Goal: Task Accomplishment & Management: Complete application form

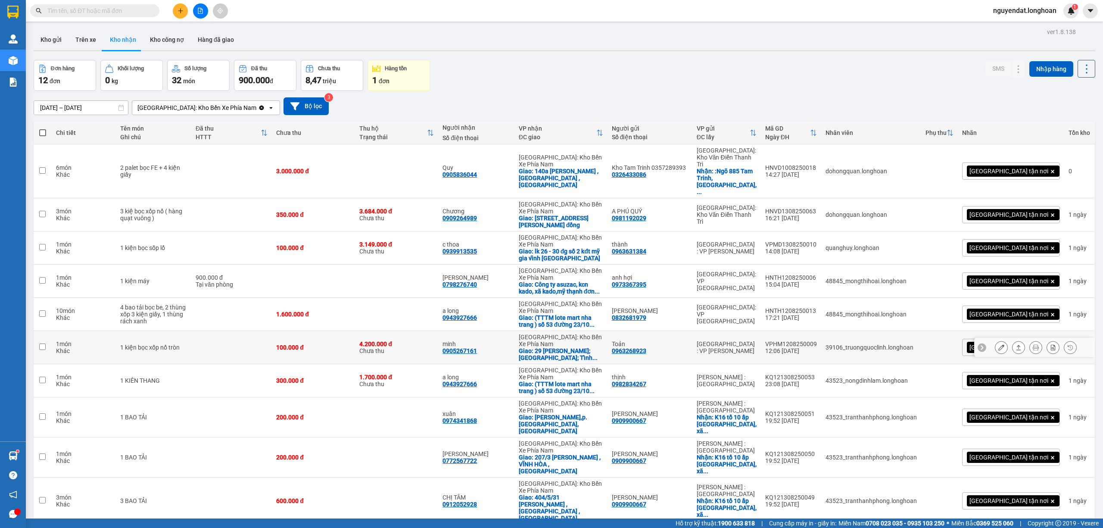
scroll to position [69, 0]
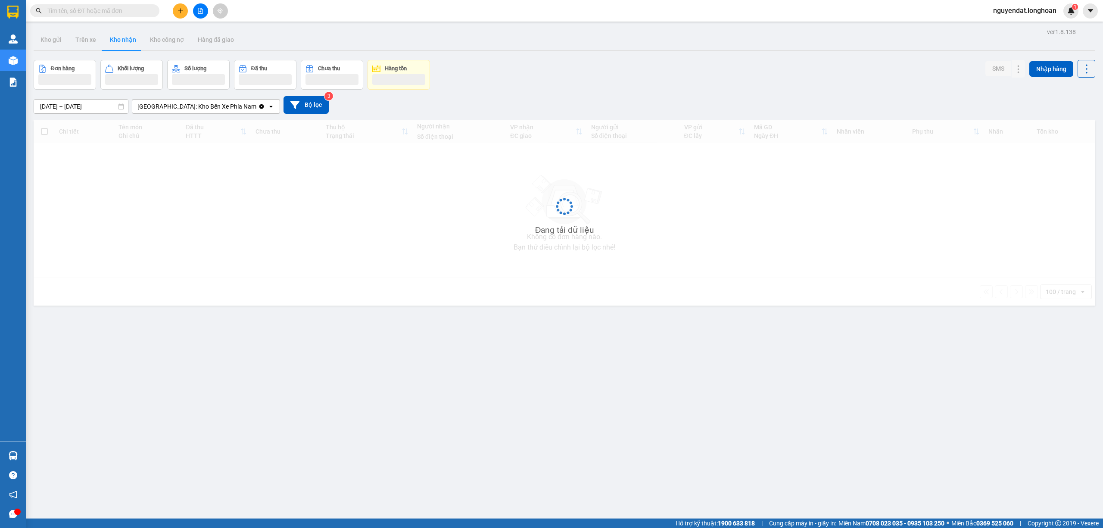
scroll to position [40, 0]
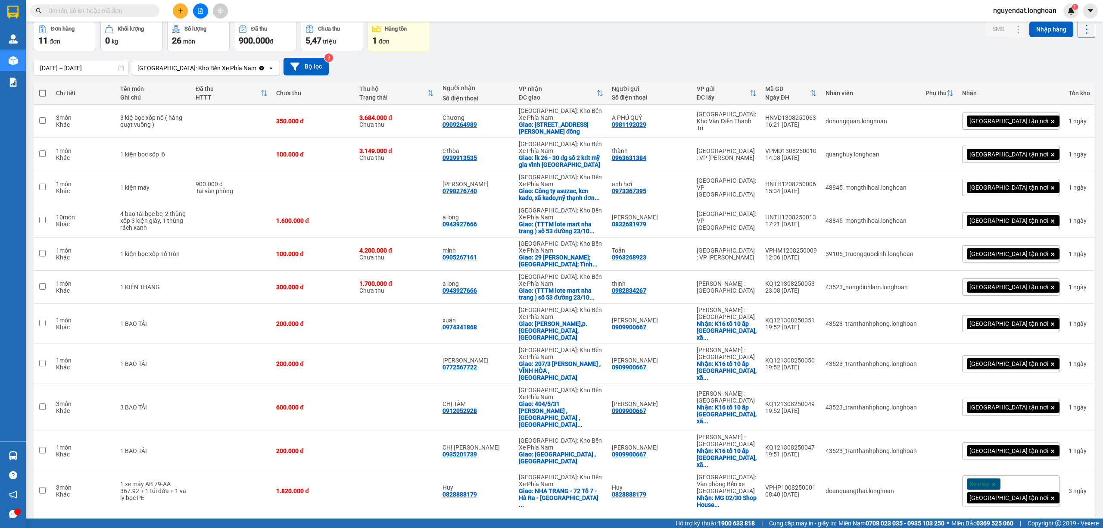
click at [737, 42] on div "Đơn hàng 11 đơn Khối lượng 0 kg Số lượng 26 món Đã thu 900.000 đ Chưa thu 5,47 …" at bounding box center [565, 35] width 1062 height 31
click at [178, 3] on button at bounding box center [180, 10] width 15 height 15
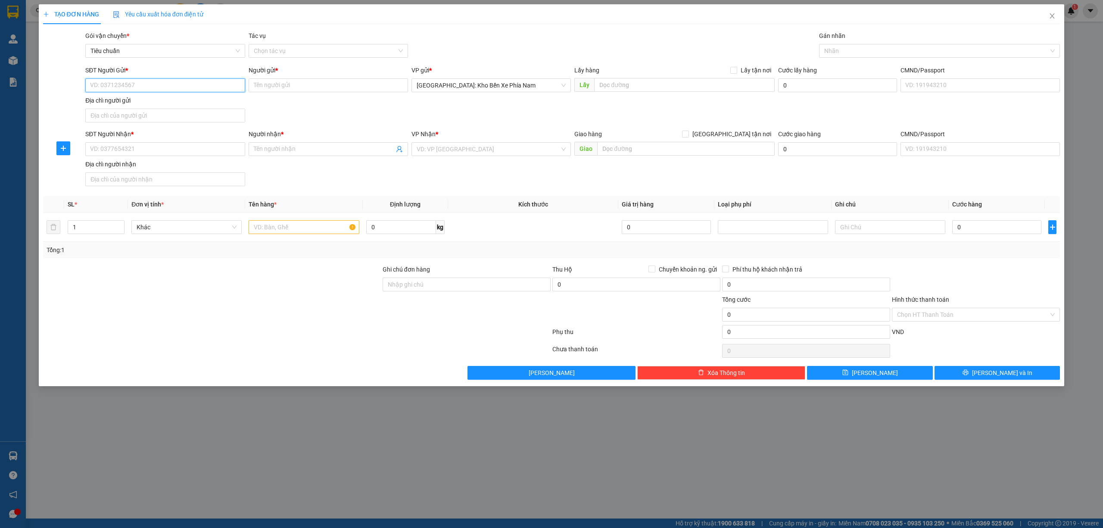
paste input "0934333993"
type input "0934333993"
click at [317, 91] on input "Người gửi *" at bounding box center [328, 85] width 159 height 14
paste input "[PERSON_NAME]"
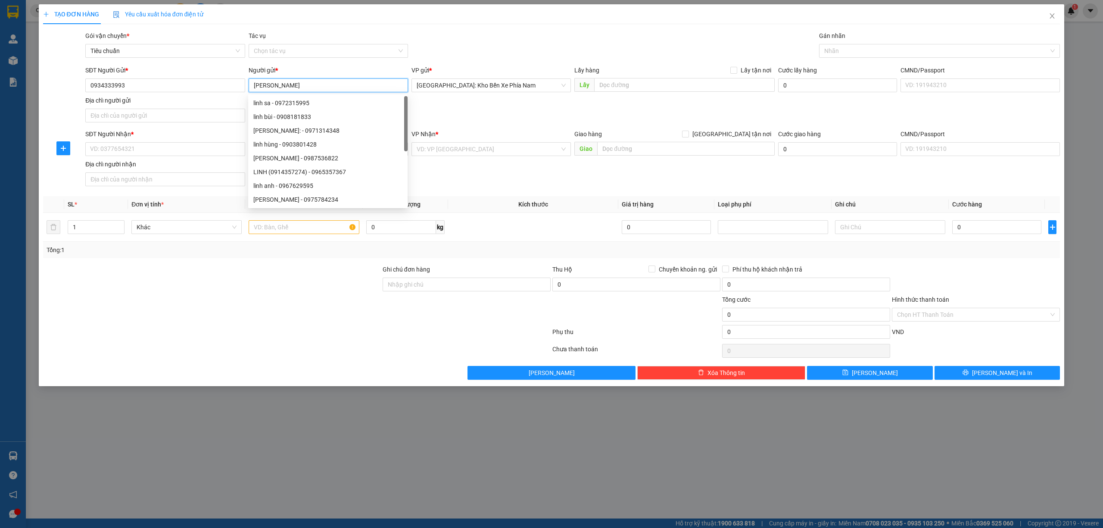
type input "[PERSON_NAME]"
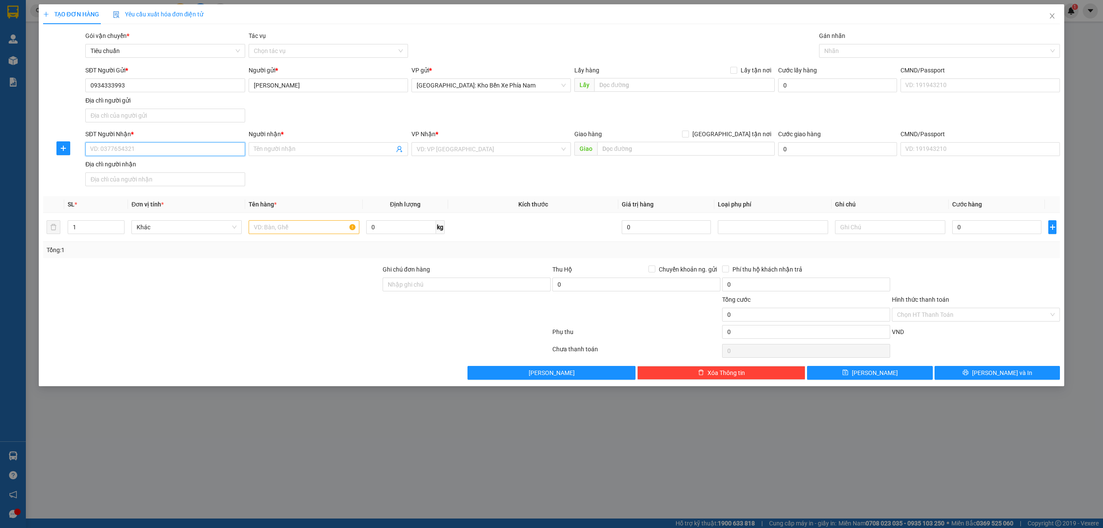
paste input "111 đồng tâm , [GEOGRAPHIC_DATA]"
type input "111 đồng tâm , [GEOGRAPHIC_DATA]"
paste input "111 đồng tâm , [GEOGRAPHIC_DATA]"
type input "111 đồng tâm , [GEOGRAPHIC_DATA]"
click at [190, 150] on input "111 đồng tâm , [GEOGRAPHIC_DATA]" at bounding box center [164, 149] width 159 height 14
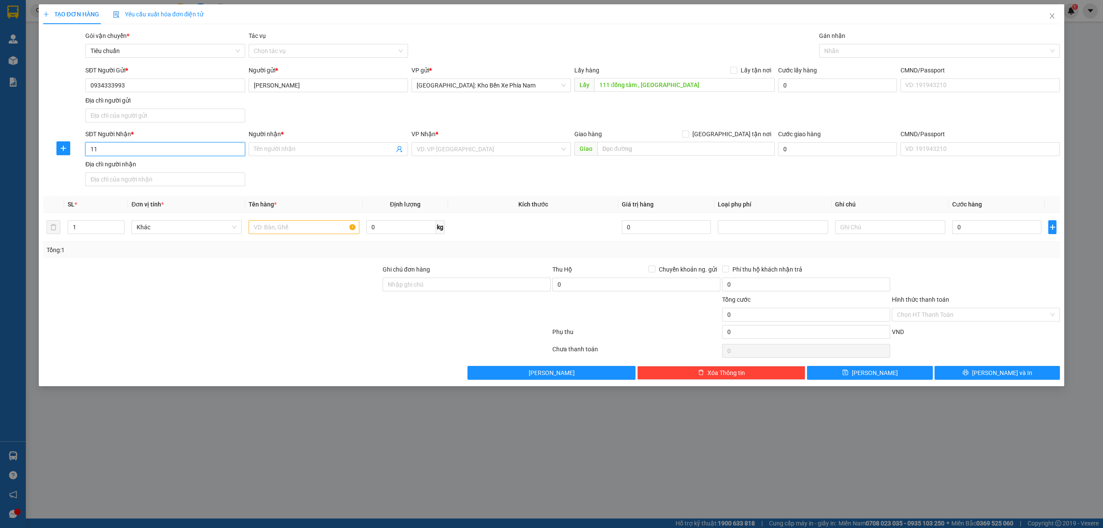
type input "1"
click at [296, 150] on input "Người nhận *" at bounding box center [324, 148] width 140 height 9
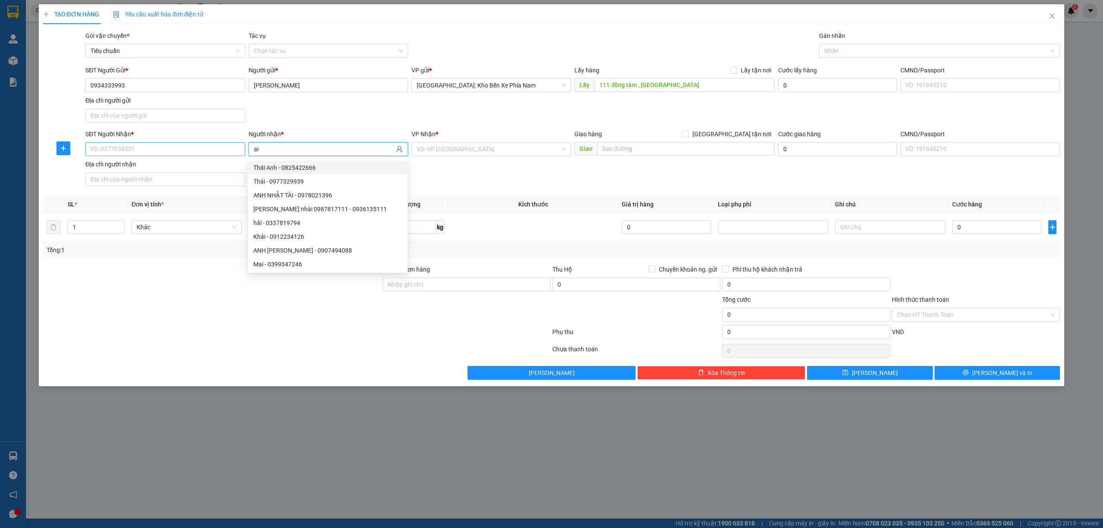
type input "ai"
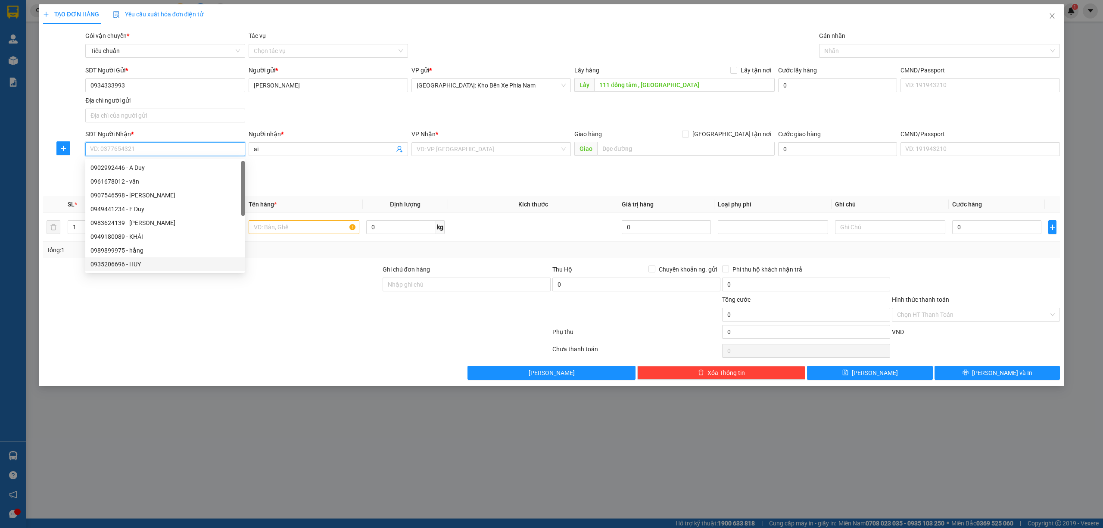
paste input "0888589908"
type input "0888589908"
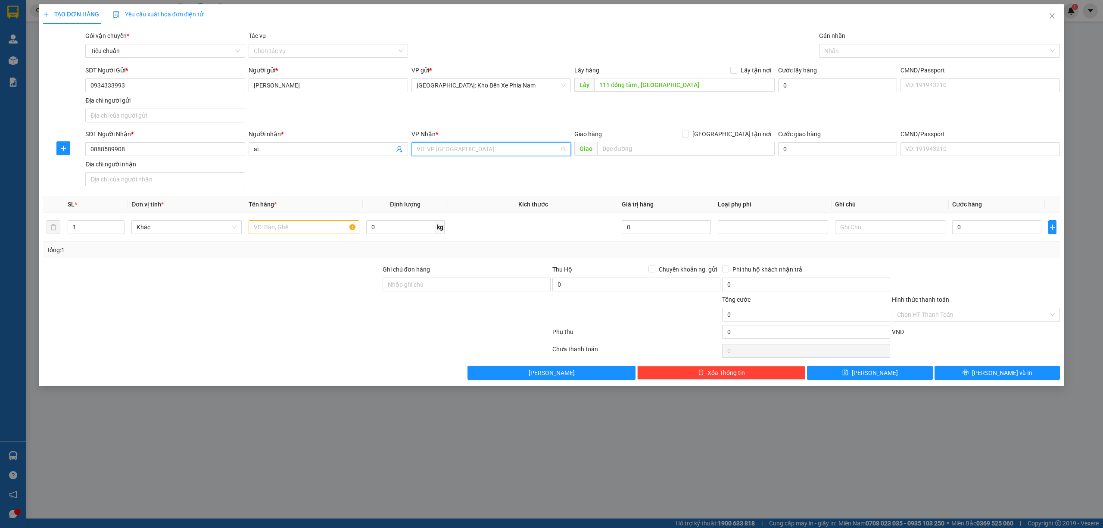
click at [503, 149] on input "search" at bounding box center [488, 149] width 143 height 13
paste input "19 [PERSON_NAME] , phường hoàng văn thụ hồng bang [GEOGRAPHIC_DATA]"
type input "19 [PERSON_NAME] , phường hoàng văn thụ hồng bang [GEOGRAPHIC_DATA]"
click at [688, 134] on input "[GEOGRAPHIC_DATA] tận nơi" at bounding box center [685, 134] width 6 height 6
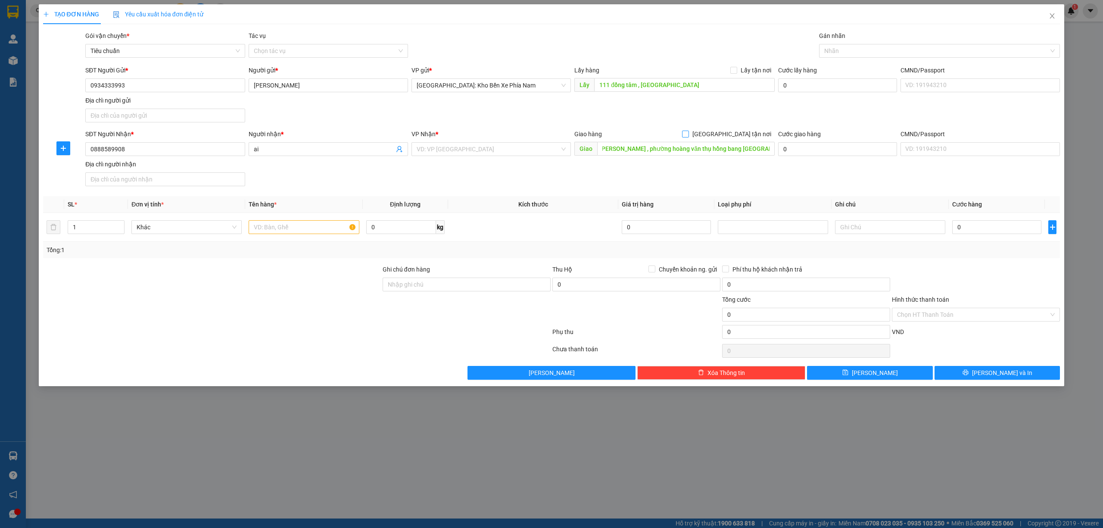
checkbox input "true"
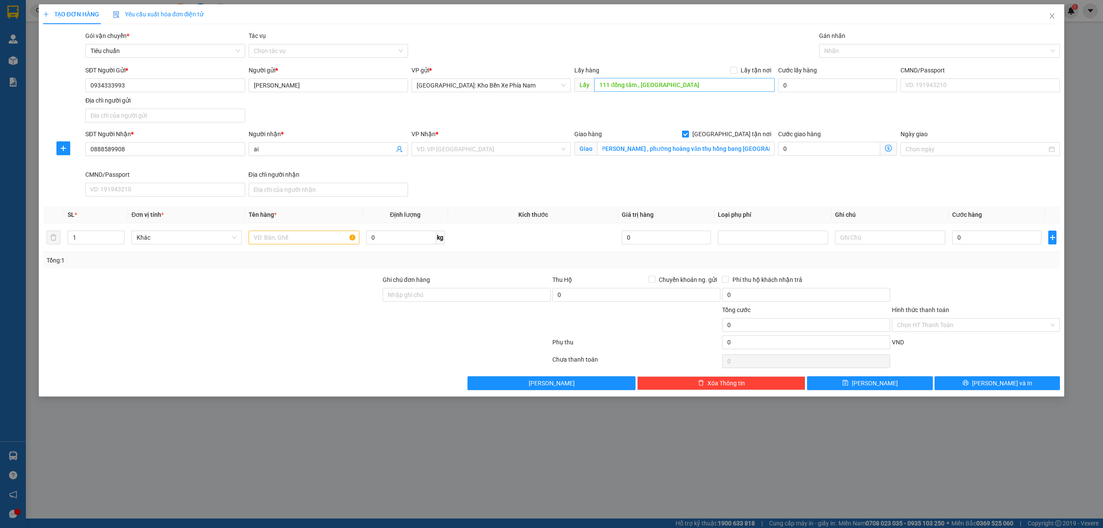
scroll to position [0, 0]
click at [735, 72] on input "Lấy tận nơi" at bounding box center [733, 70] width 6 height 6
checkbox input "true"
click at [477, 149] on input "search" at bounding box center [488, 149] width 143 height 13
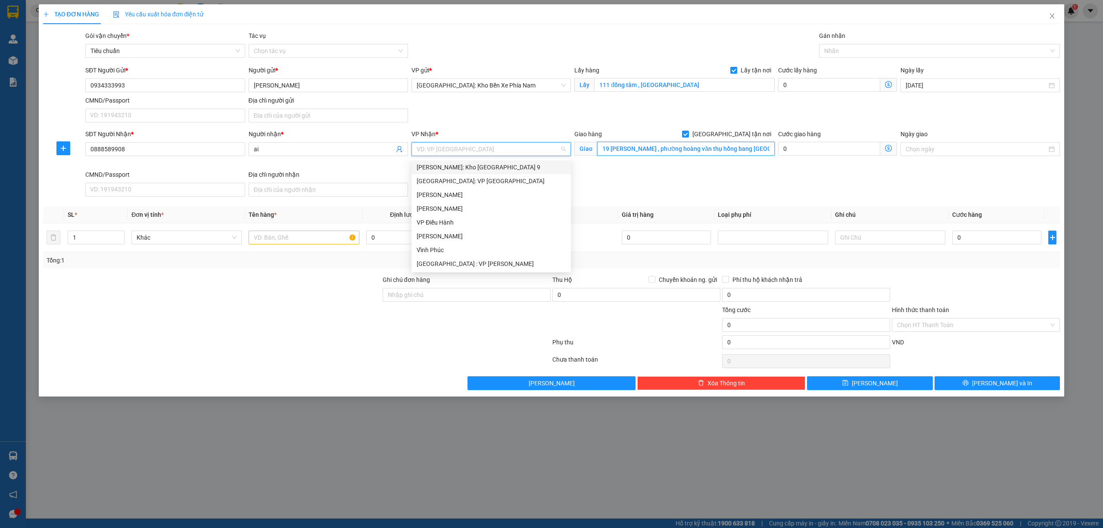
click at [716, 149] on input "19 [PERSON_NAME] , phường hoàng văn thụ hồng bang [GEOGRAPHIC_DATA]" at bounding box center [686, 149] width 178 height 14
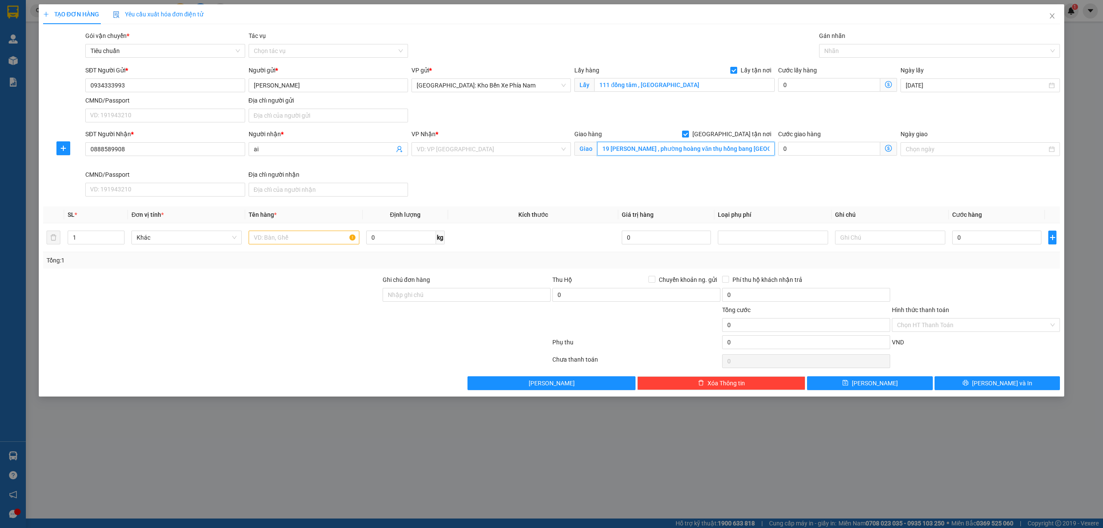
click at [733, 149] on input "19 [PERSON_NAME] , phường hoàng văn thụ hồng bang [GEOGRAPHIC_DATA]" at bounding box center [686, 149] width 178 height 14
click at [847, 178] on div "SĐT Người Nhận * 0888589908 Người nhận * ai VP Nhận * VD: VP [GEOGRAPHIC_DATA] …" at bounding box center [573, 164] width 978 height 71
click at [996, 242] on input "0" at bounding box center [996, 238] width 89 height 14
type input "2"
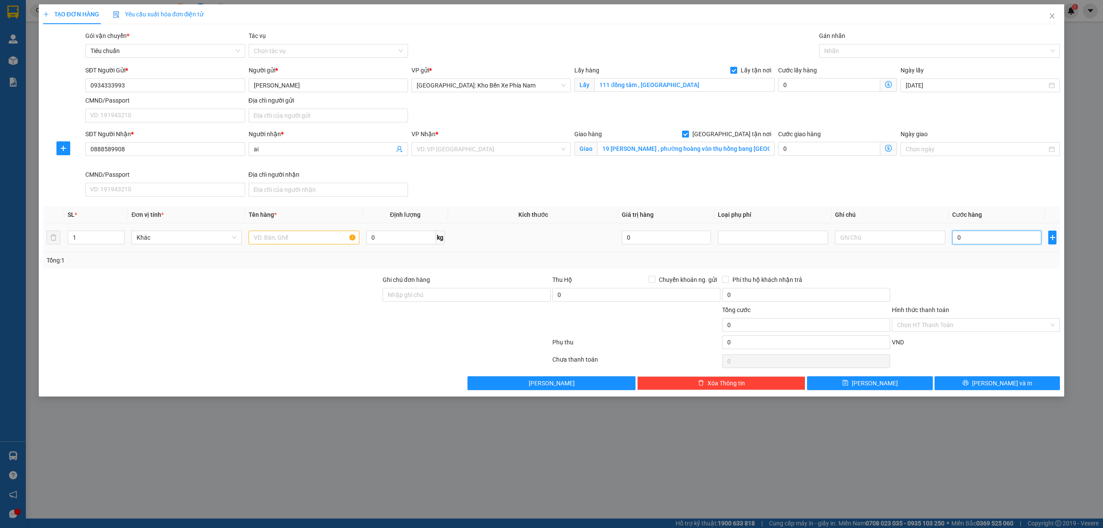
type input "2"
type input "26"
type input "260"
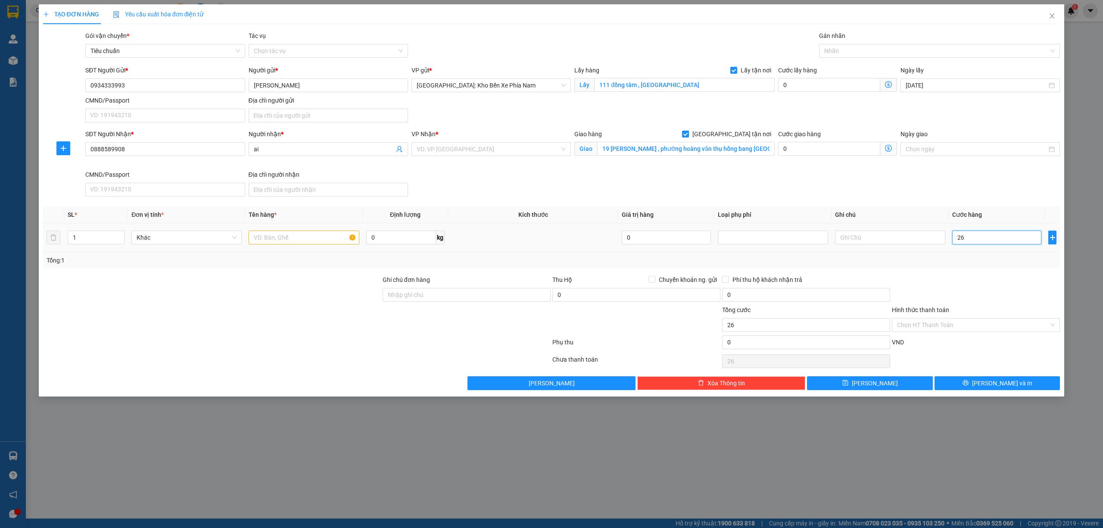
type input "260"
type input "2.600"
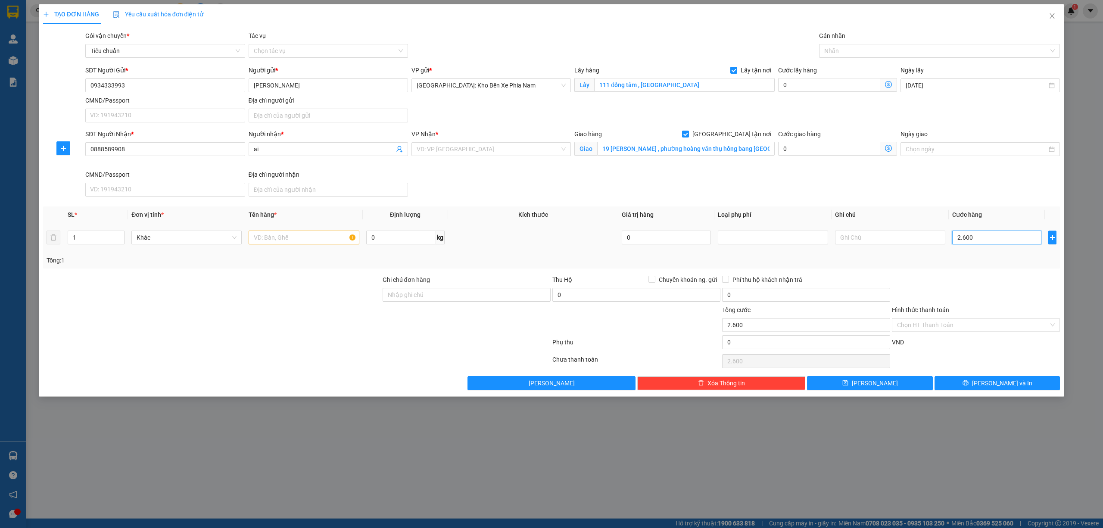
type input "26.000"
type input "260.000"
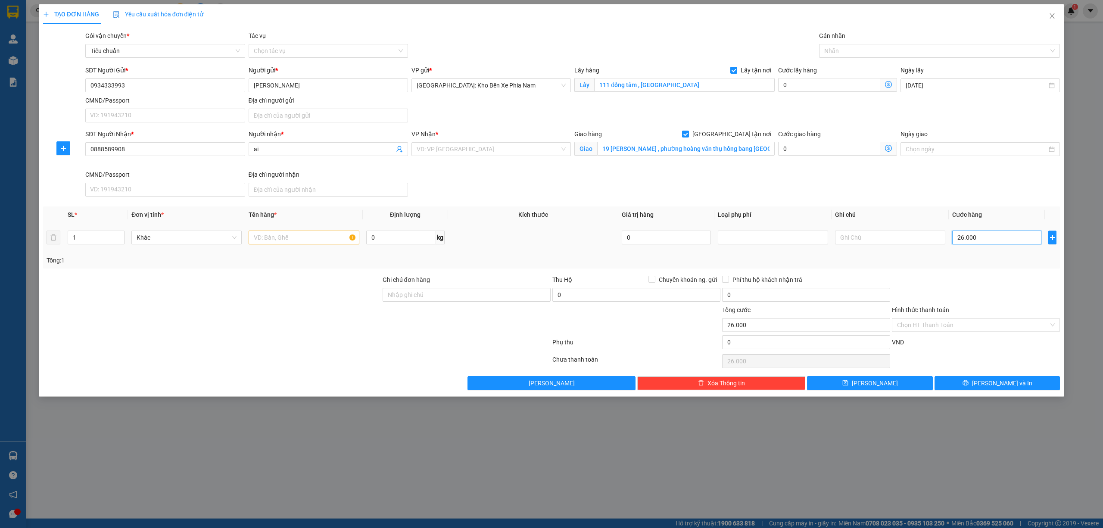
type input "260.000"
type input "2.600.000"
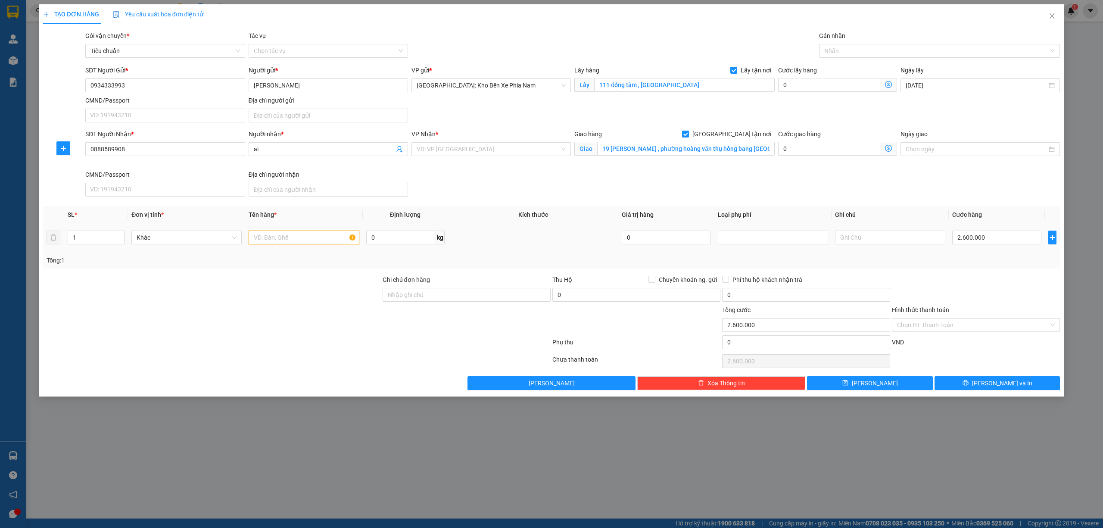
click at [314, 237] on input "text" at bounding box center [304, 238] width 110 height 14
type input "6 bao quần áo"
click at [85, 243] on input "1" at bounding box center [96, 237] width 56 height 13
type input "6"
click at [502, 153] on input "search" at bounding box center [488, 149] width 143 height 13
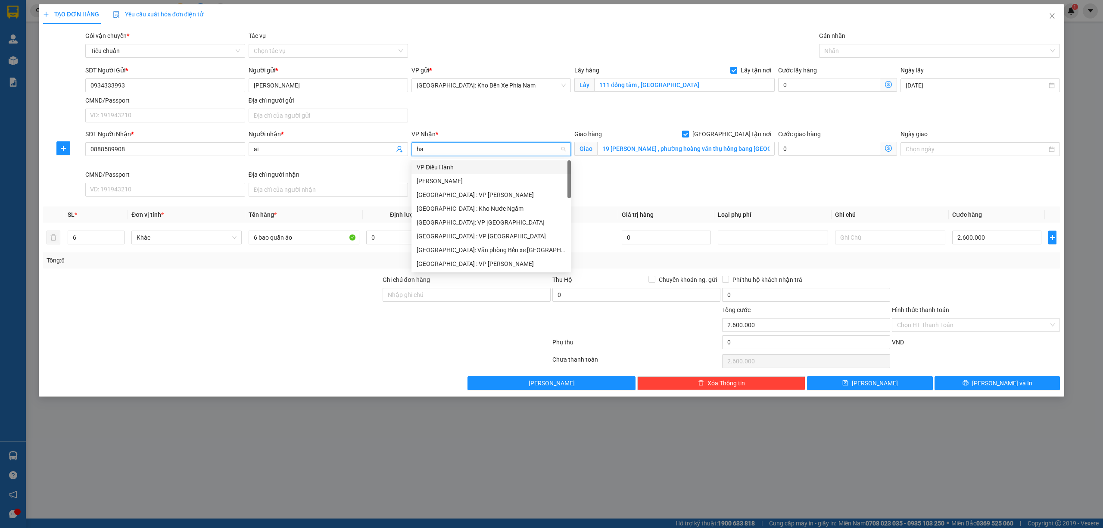
type input "hai"
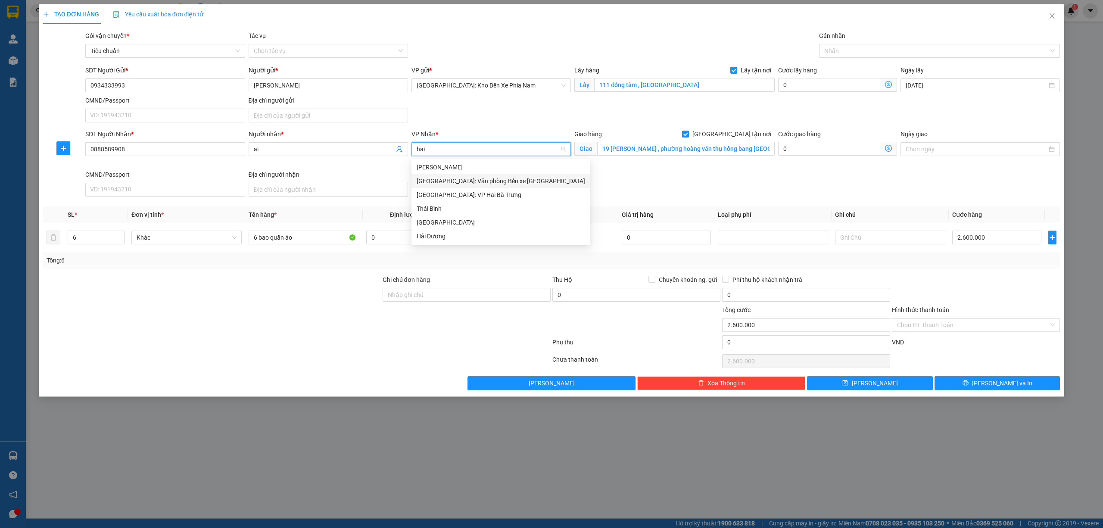
click at [520, 180] on div "[GEOGRAPHIC_DATA]: Văn phòng Bến xe [GEOGRAPHIC_DATA]" at bounding box center [501, 180] width 169 height 9
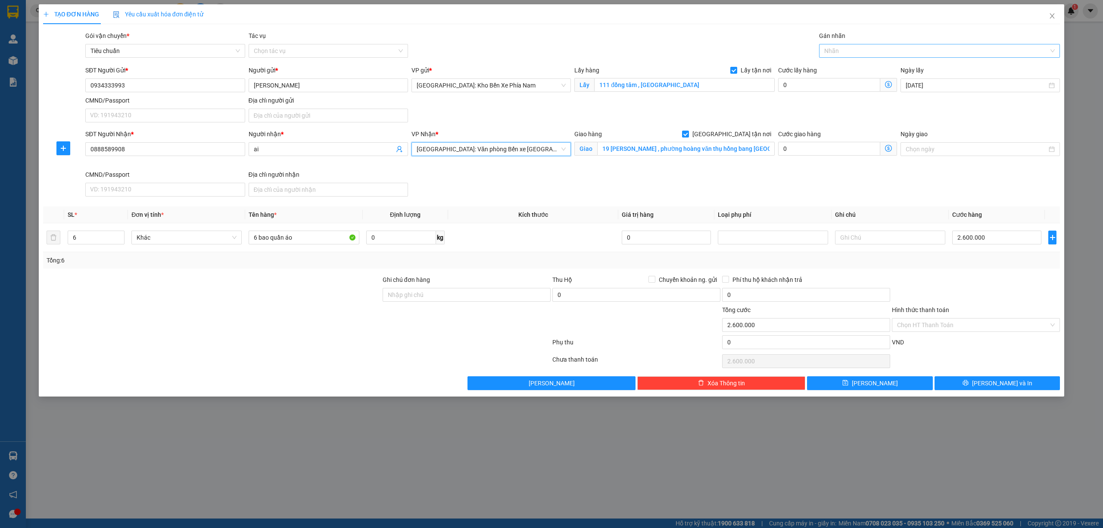
click at [856, 50] on div at bounding box center [935, 51] width 228 height 10
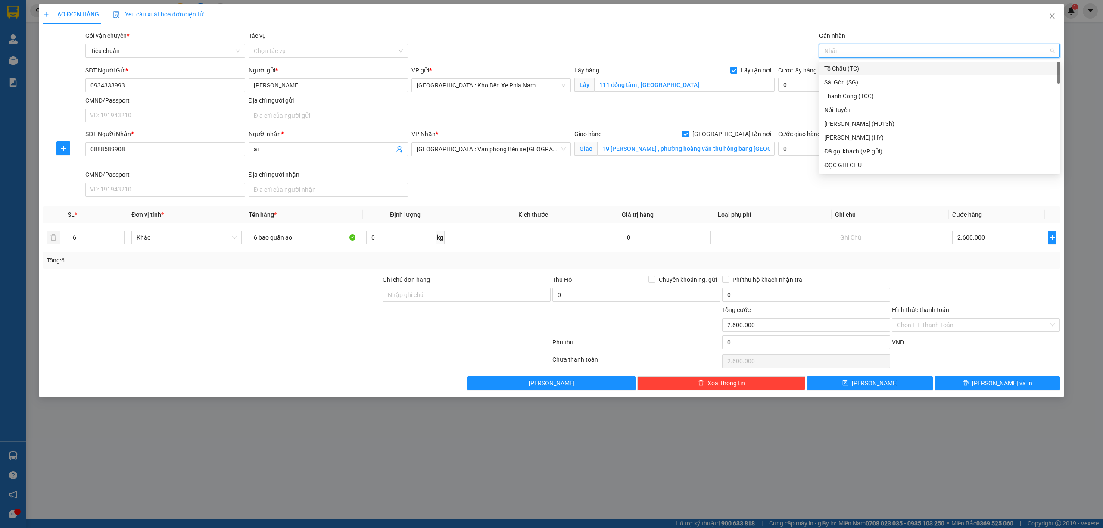
type input "g"
click at [850, 162] on div "[GEOGRAPHIC_DATA] tận nơi" at bounding box center [939, 164] width 231 height 9
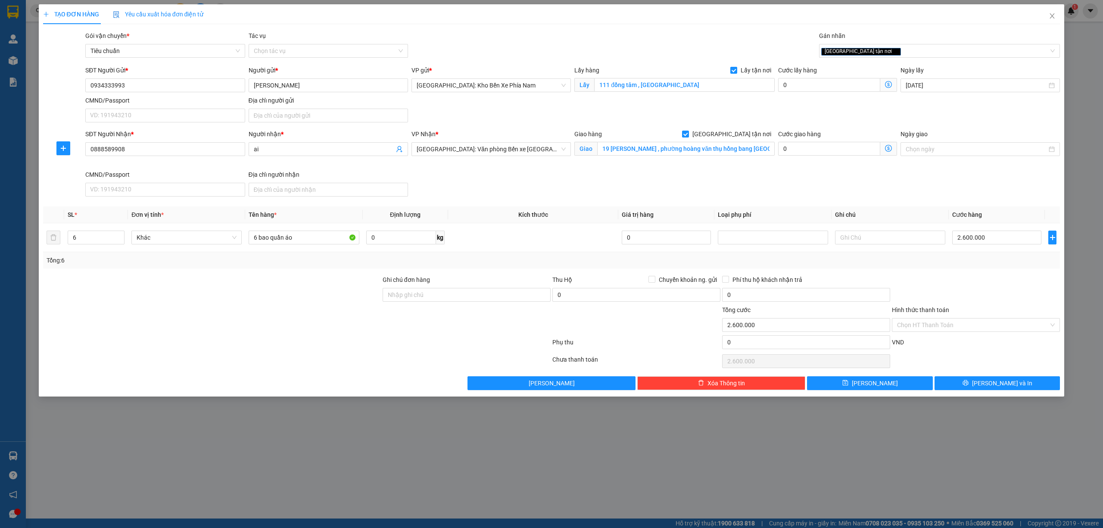
click at [754, 184] on div "SĐT Người Nhận * 0888589908 Người nhận * ai VP Nhận * [GEOGRAPHIC_DATA]: Văn ph…" at bounding box center [573, 164] width 978 height 71
click at [487, 19] on div "TẠO ĐƠN HÀNG Yêu cầu xuất hóa đơn điện tử" at bounding box center [551, 14] width 1017 height 20
click at [294, 147] on input "ai" at bounding box center [324, 148] width 140 height 9
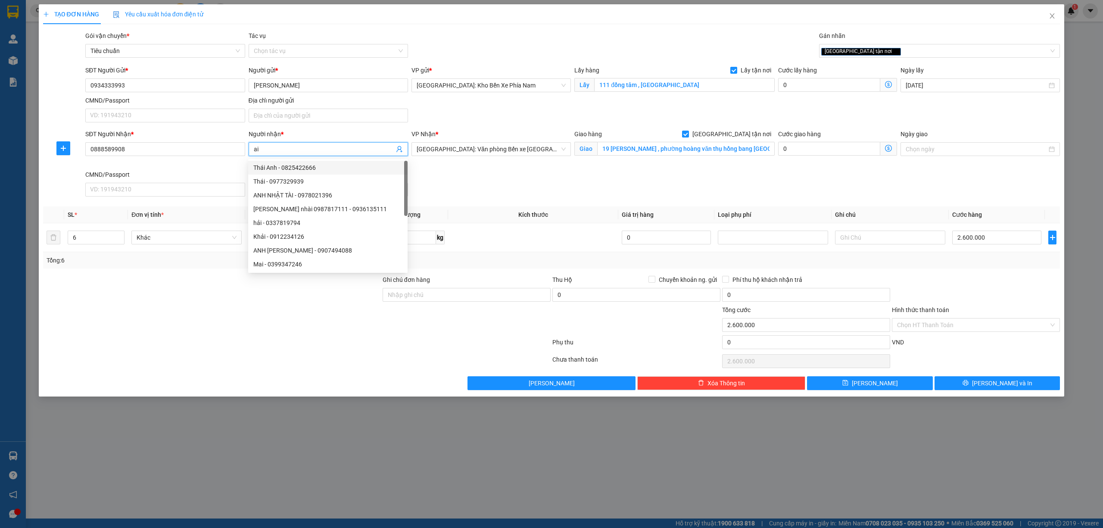
type input "a"
type input "chị ái"
click at [483, 179] on div "SĐT Người Nhận * 0888589908 Người nhận * chị ái VP Nhận * [GEOGRAPHIC_DATA]: Vă…" at bounding box center [573, 164] width 978 height 71
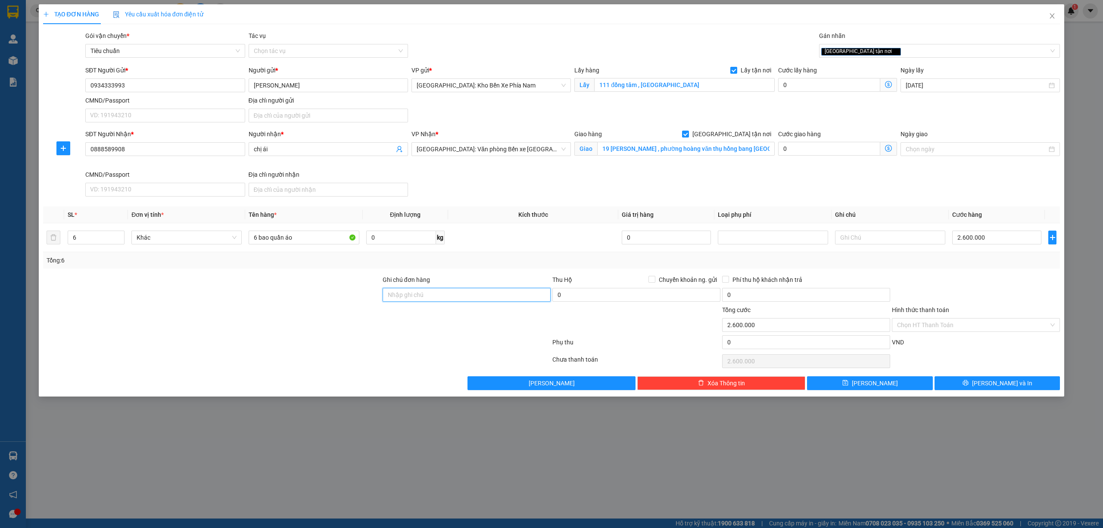
click at [474, 292] on input "Ghi chú đơn hàng" at bounding box center [467, 295] width 168 height 14
click at [645, 340] on div "Phụ thu" at bounding box center [637, 344] width 170 height 15
click at [1030, 384] on button "[PERSON_NAME] và In" at bounding box center [998, 383] width 126 height 14
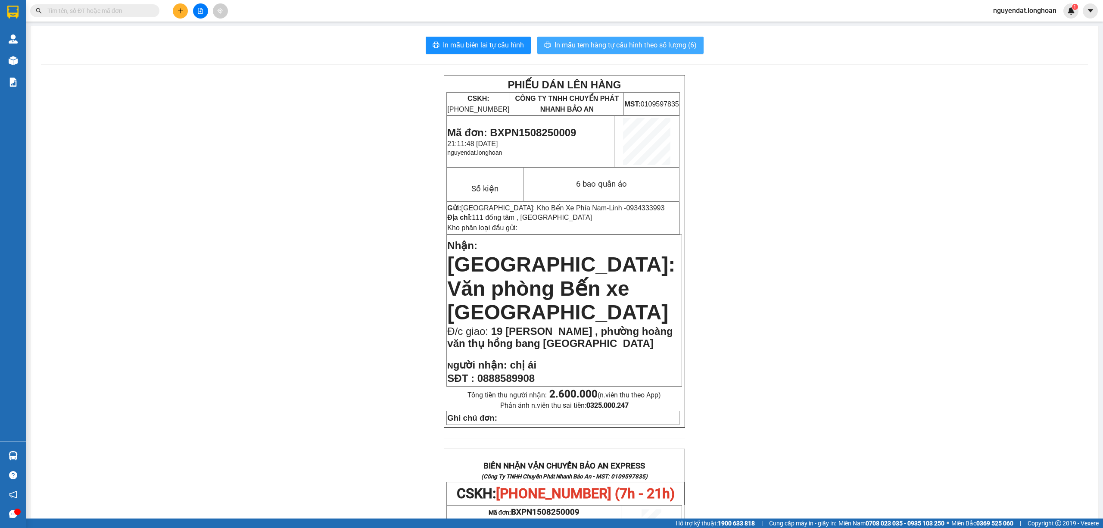
click at [683, 47] on span "In mẫu tem hàng tự cấu hình theo số lượng (6)" at bounding box center [626, 45] width 142 height 11
click at [183, 13] on icon "plus" at bounding box center [181, 11] width 6 height 6
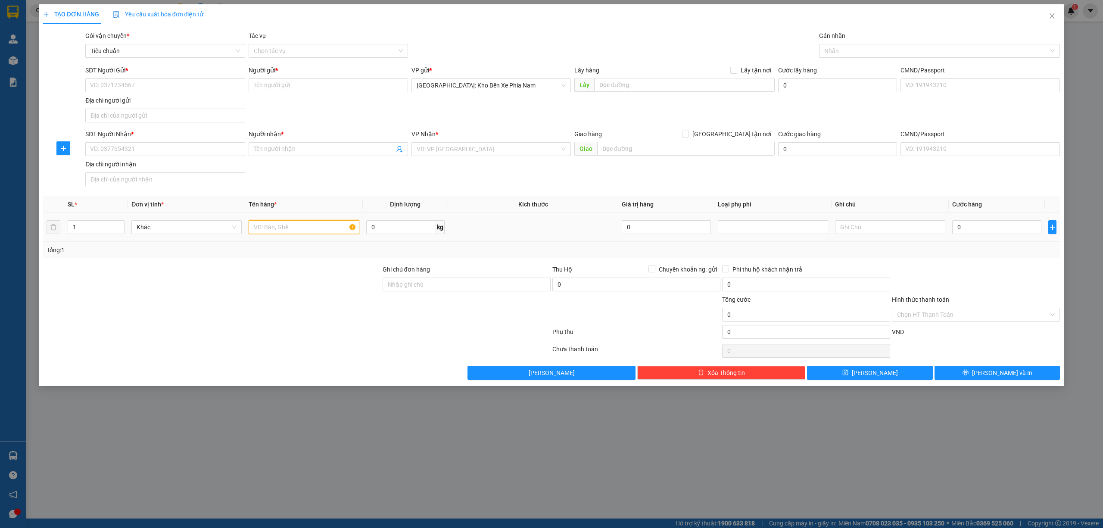
click at [269, 231] on input "text" at bounding box center [304, 227] width 110 height 14
type input "1 xe máy wave 29z3-7743"
paste input "0399271102"
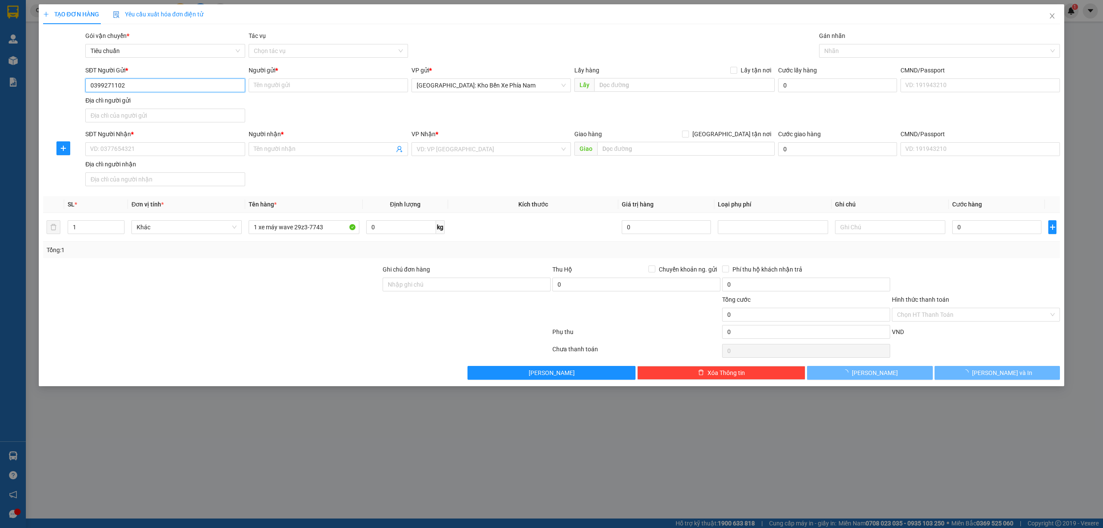
type input "0399271102"
click at [299, 78] on div "Người gửi *" at bounding box center [328, 72] width 159 height 13
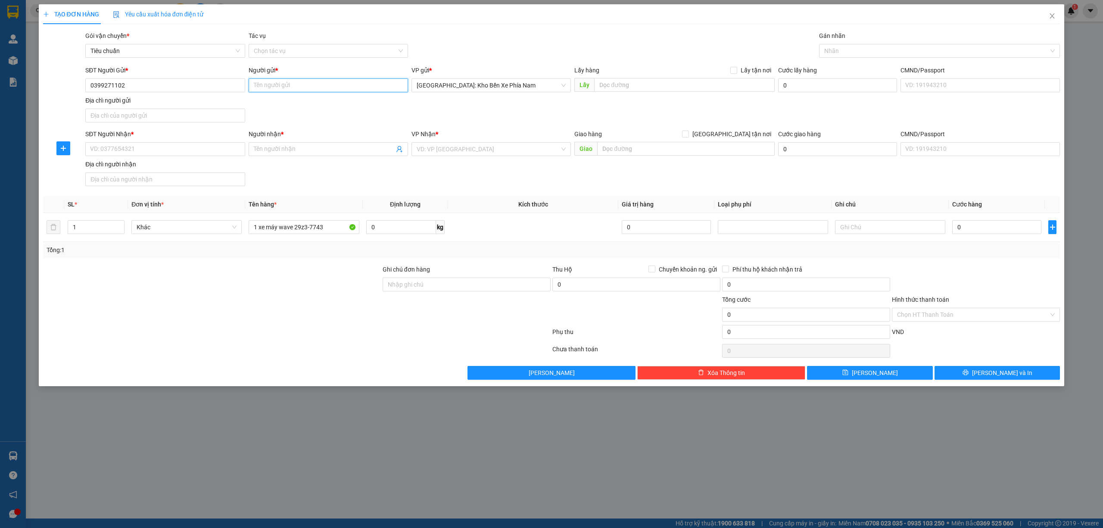
click at [299, 84] on input "Người gửi *" at bounding box center [328, 85] width 159 height 14
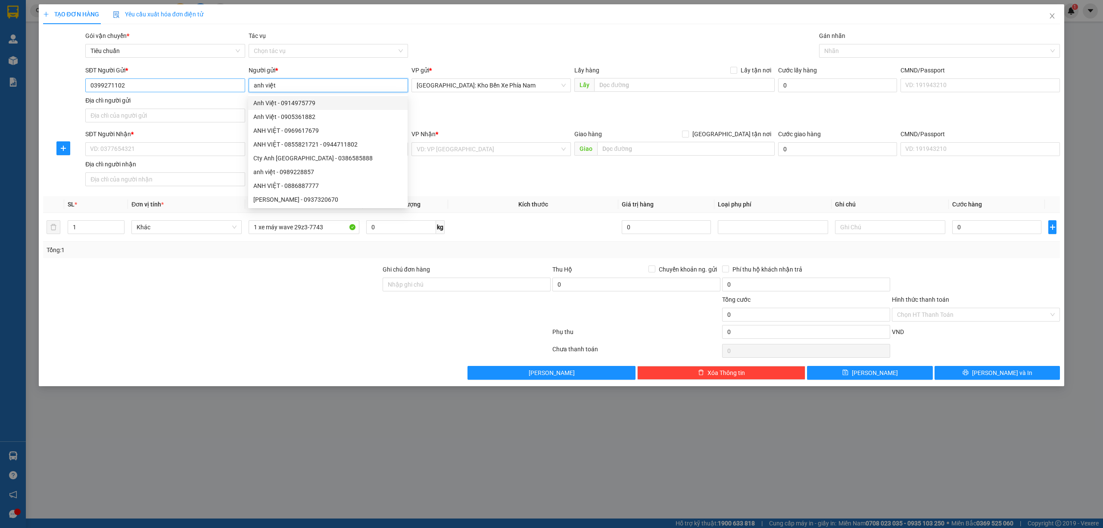
type input "anh việt"
drag, startPoint x: 154, startPoint y: 87, endPoint x: 26, endPoint y: 92, distance: 128.5
click at [26, 92] on div "TẠO ĐƠN HÀNG Yêu cầu xuất hóa đơn điện tử Transit Pickup Surcharge Ids Transit …" at bounding box center [551, 264] width 1103 height 528
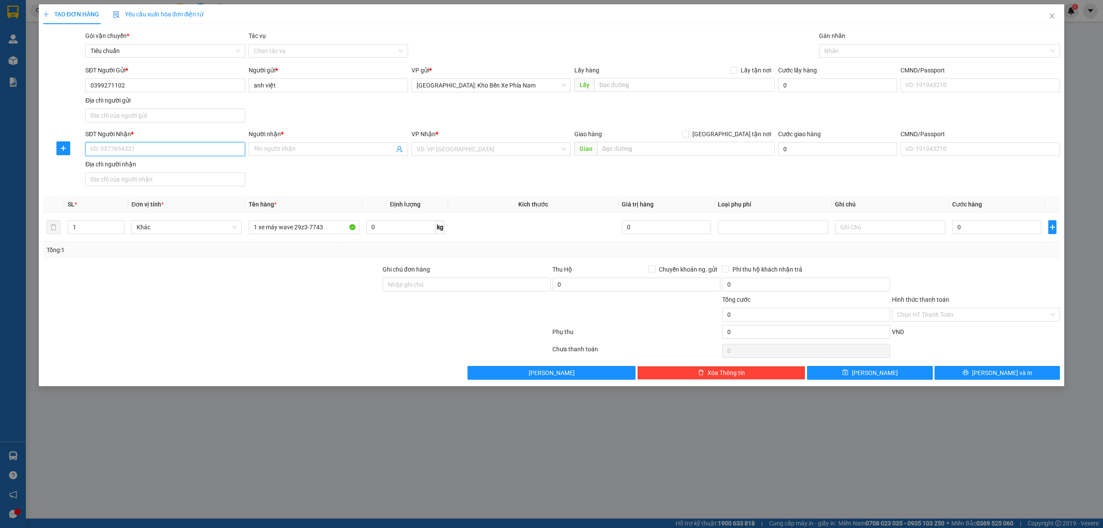
click at [145, 151] on input "SĐT Người Nhận *" at bounding box center [164, 149] width 159 height 14
paste input "0399271102"
type input "0399271102"
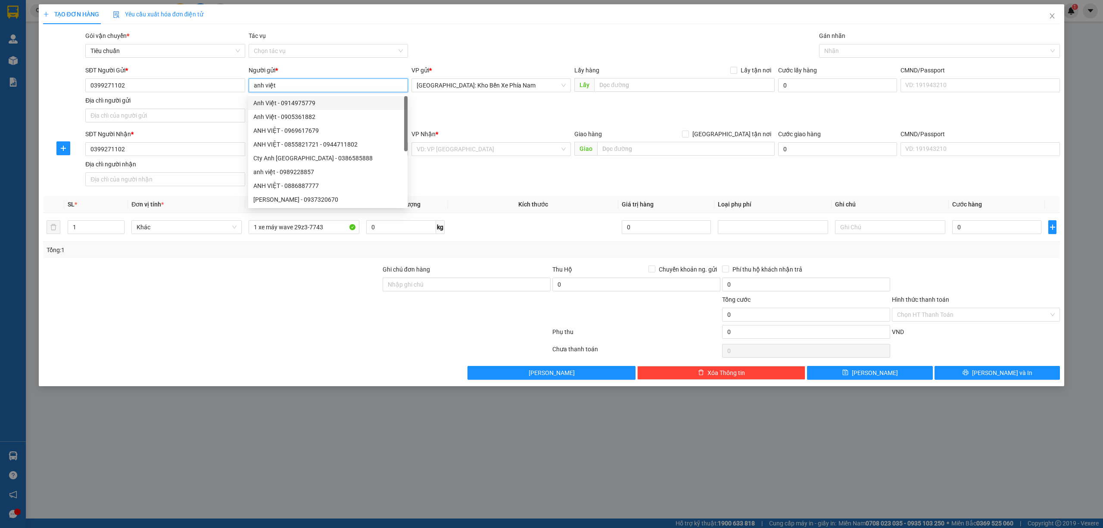
drag, startPoint x: 275, startPoint y: 87, endPoint x: 251, endPoint y: 85, distance: 23.8
click at [252, 85] on input "anh việt" at bounding box center [328, 85] width 159 height 14
click at [296, 327] on div at bounding box center [296, 333] width 509 height 17
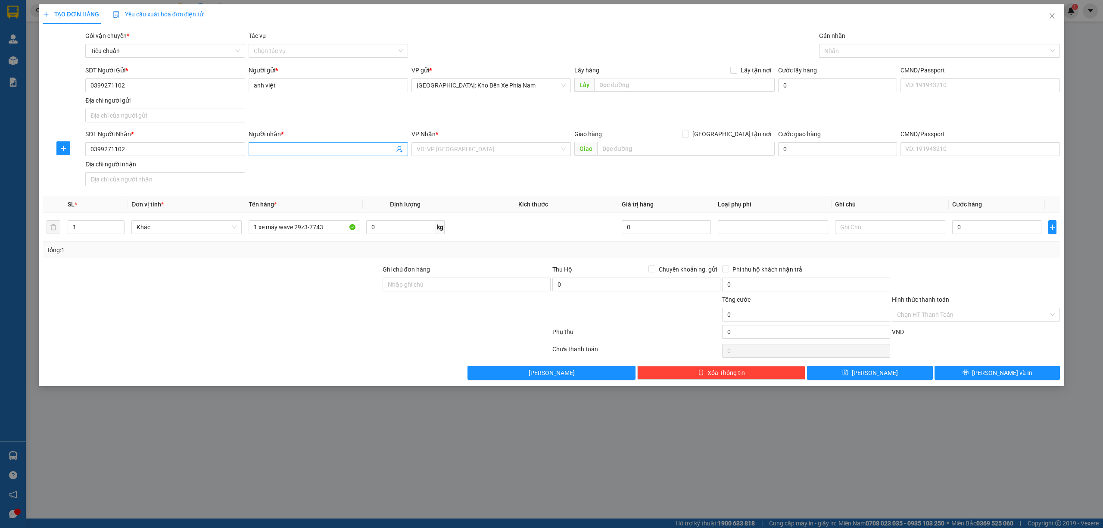
click at [307, 148] on input "Người nhận *" at bounding box center [324, 148] width 140 height 9
paste input "anh việt"
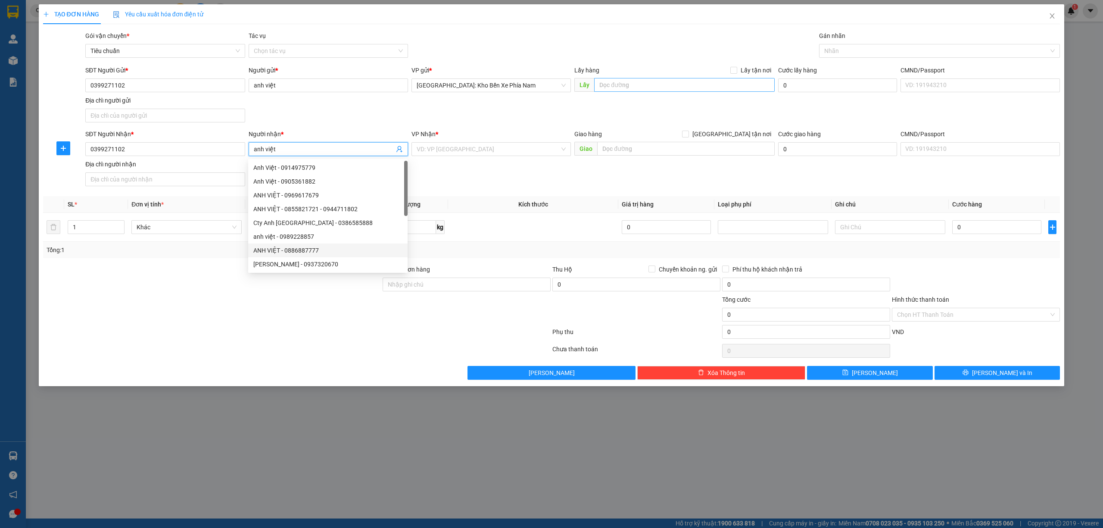
type input "anh việt"
click at [625, 87] on input "text" at bounding box center [684, 85] width 181 height 14
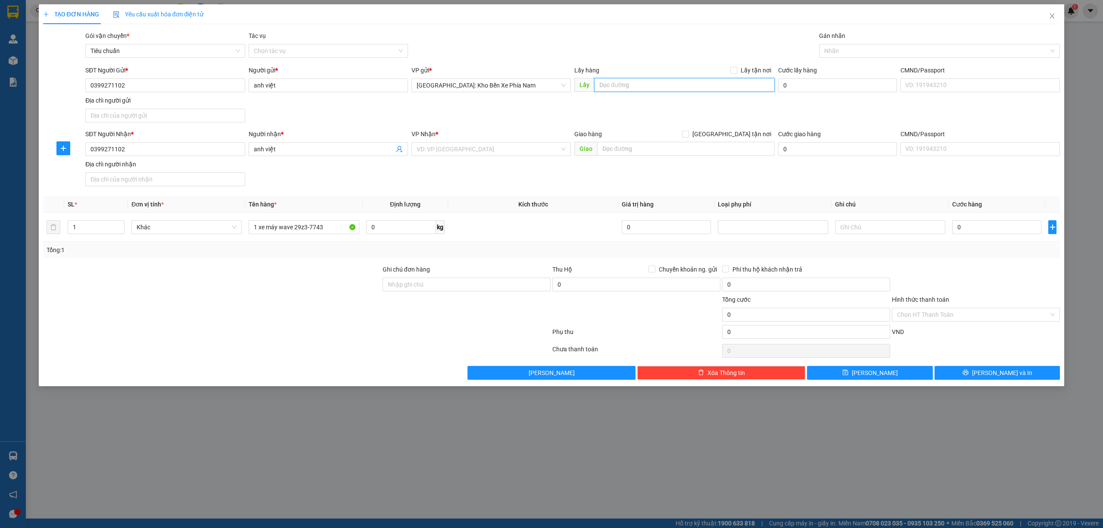
paste input "13 thông nhất , liên nghĩa đức trọng"
type input "13 thông nhất , liên nghĩa đức trọng"
click at [737, 68] on span at bounding box center [733, 70] width 7 height 7
click at [736, 68] on input "Lấy tận nơi" at bounding box center [733, 70] width 6 height 6
checkbox input "true"
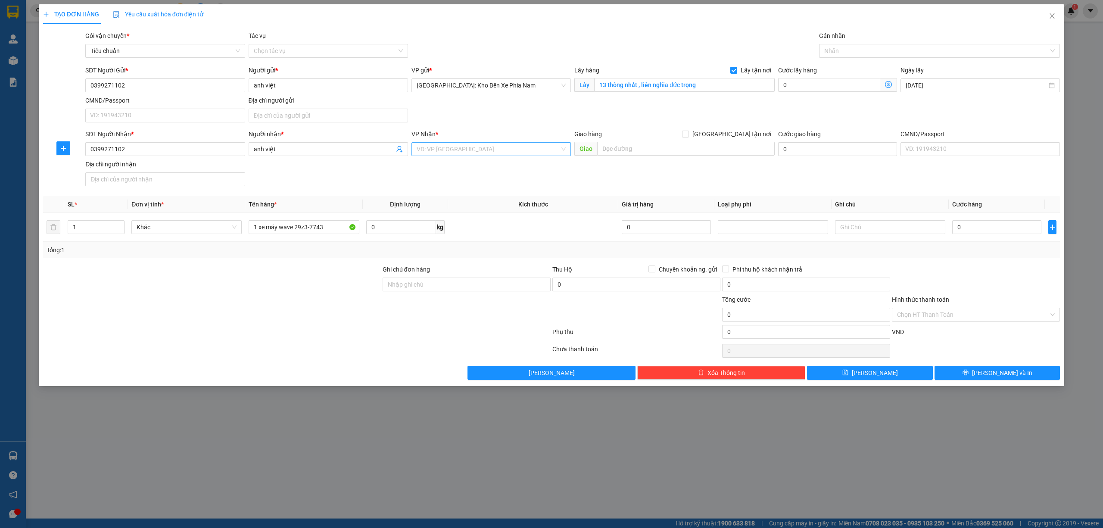
click at [481, 147] on input "search" at bounding box center [488, 149] width 143 height 13
type input "[GEOGRAPHIC_DATA]"
click at [477, 169] on div "[GEOGRAPHIC_DATA] : VP [GEOGRAPHIC_DATA]" at bounding box center [491, 166] width 149 height 9
click at [904, 47] on div at bounding box center [935, 51] width 228 height 10
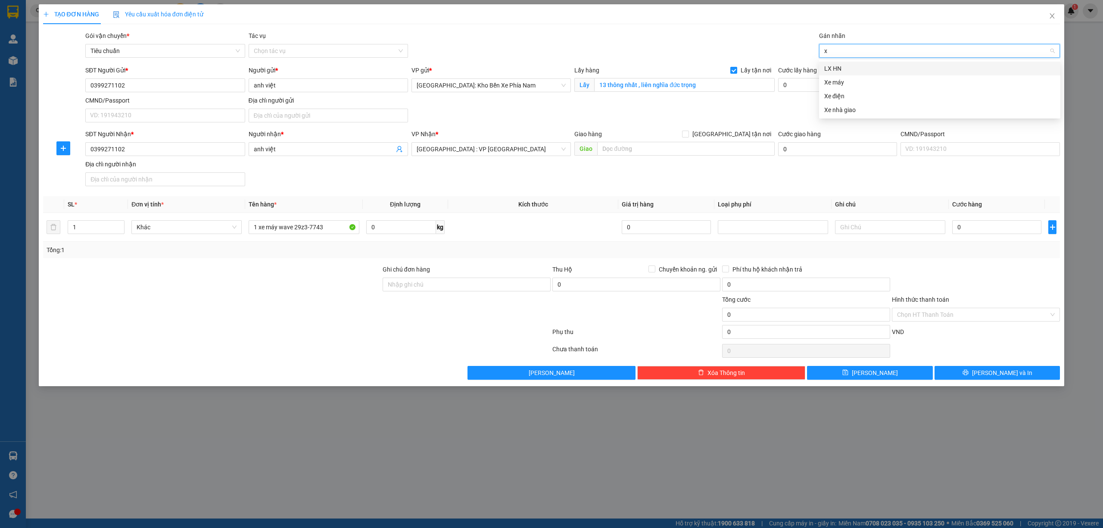
type input "xe"
click at [870, 68] on div "Xe máy" at bounding box center [939, 68] width 231 height 9
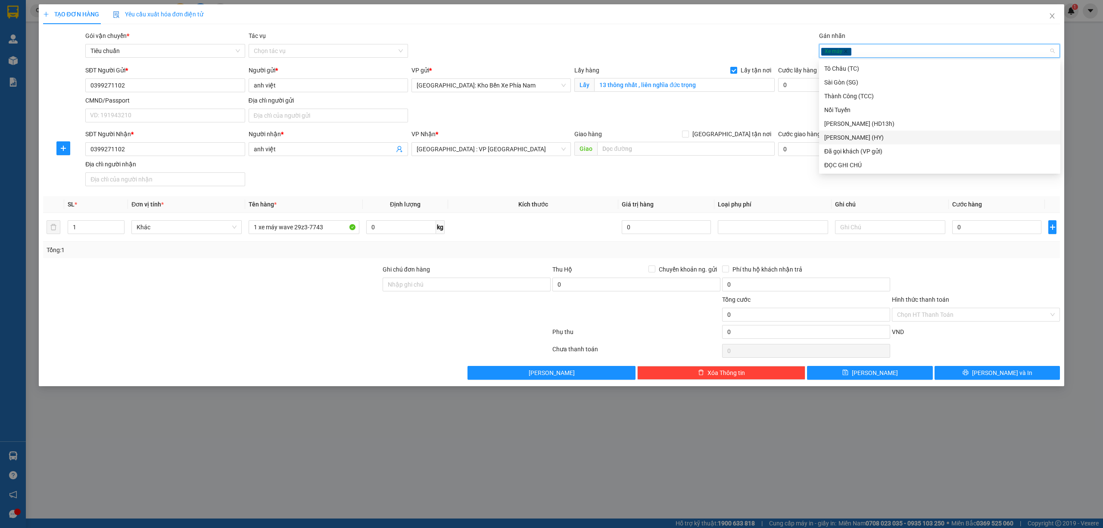
click at [421, 351] on div at bounding box center [296, 350] width 509 height 17
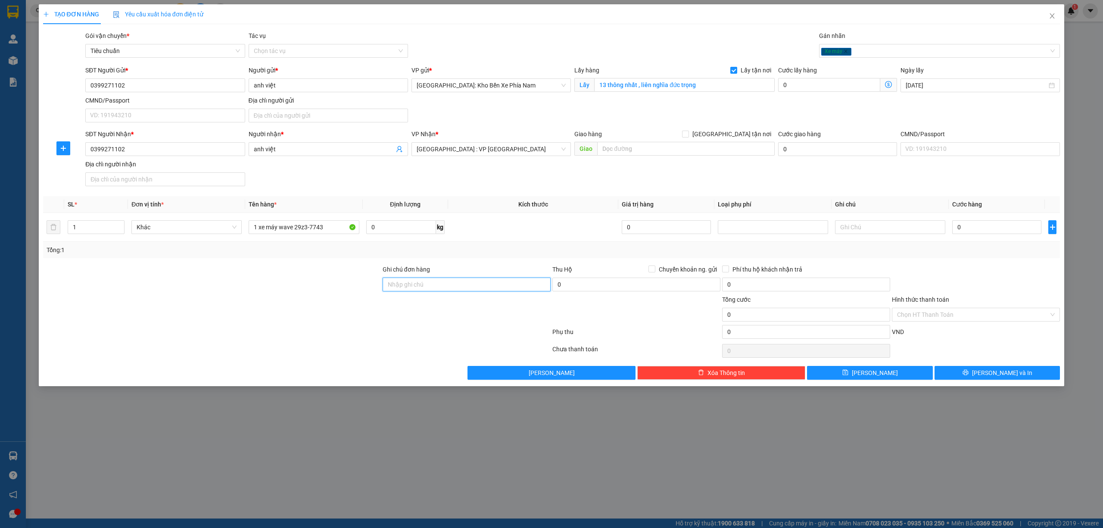
click at [433, 280] on input "Ghi chú đơn hàng" at bounding box center [467, 285] width 168 height 14
type input "1 CHÌA KHOÁ + KO CAVAT + 1 nón"
click at [1004, 230] on input "0" at bounding box center [996, 227] width 89 height 14
type input "1"
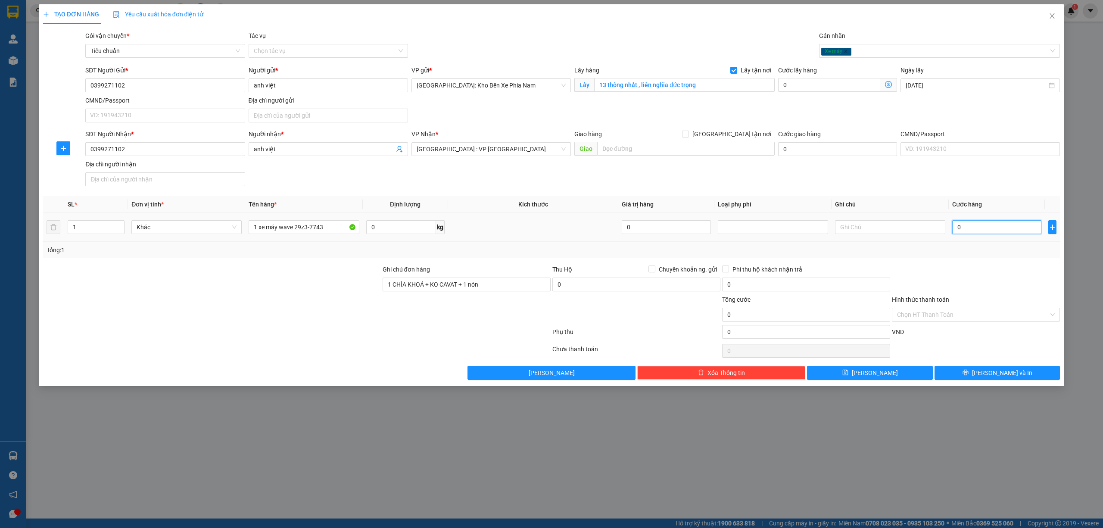
type input "1"
type input "12"
type input "122"
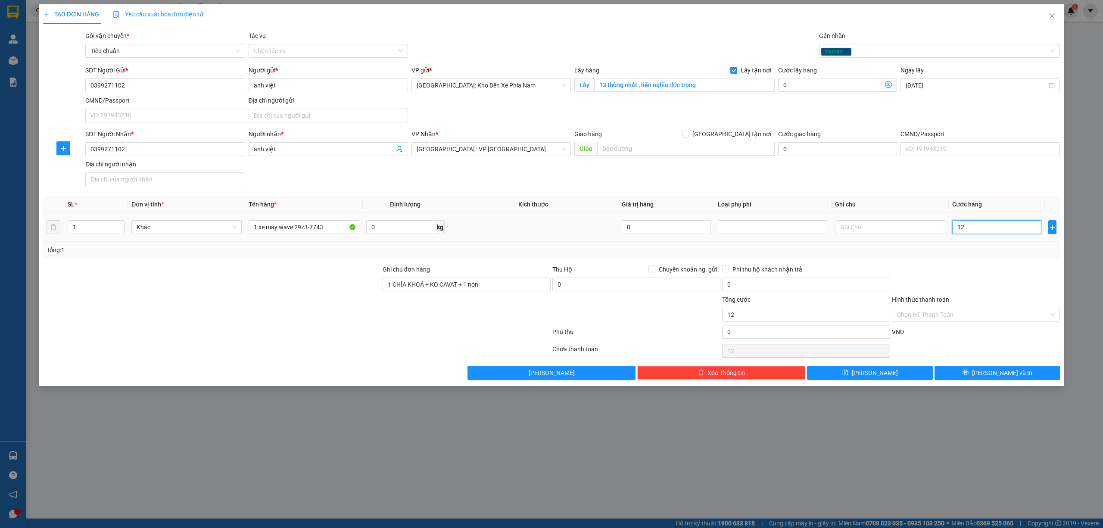
type input "122"
type input "1.220"
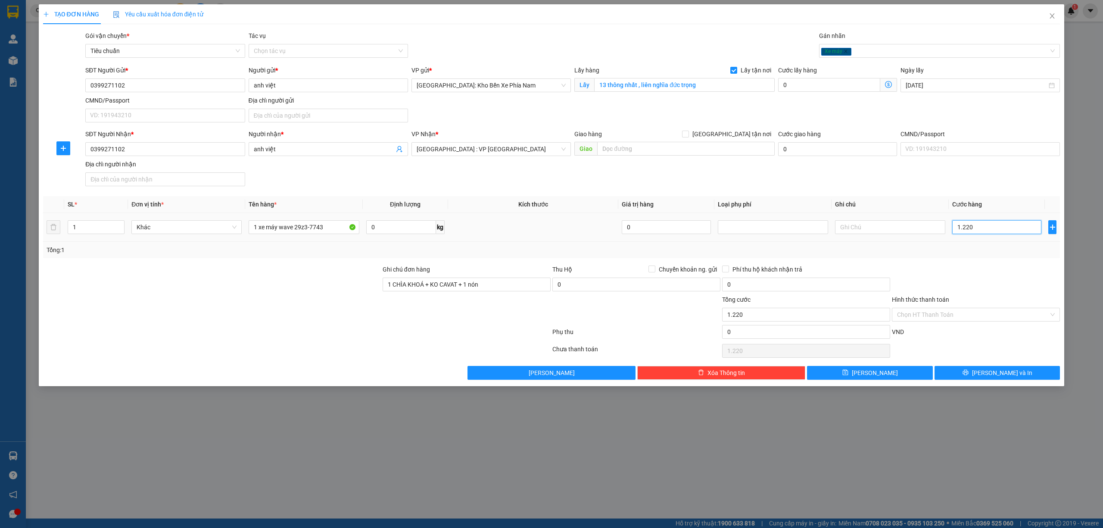
type input "12.200"
type input "122.000"
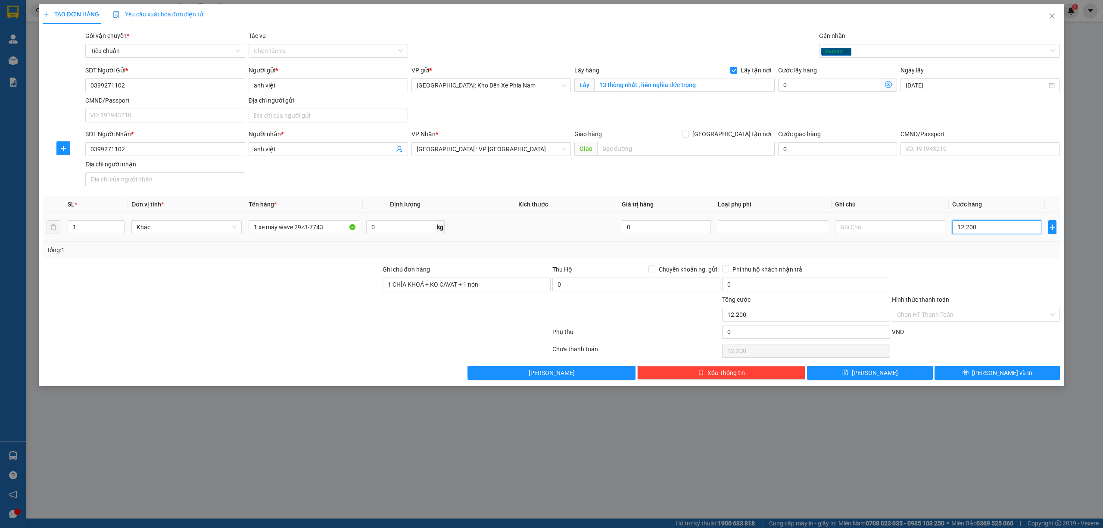
type input "122.000"
type input "1.220.000"
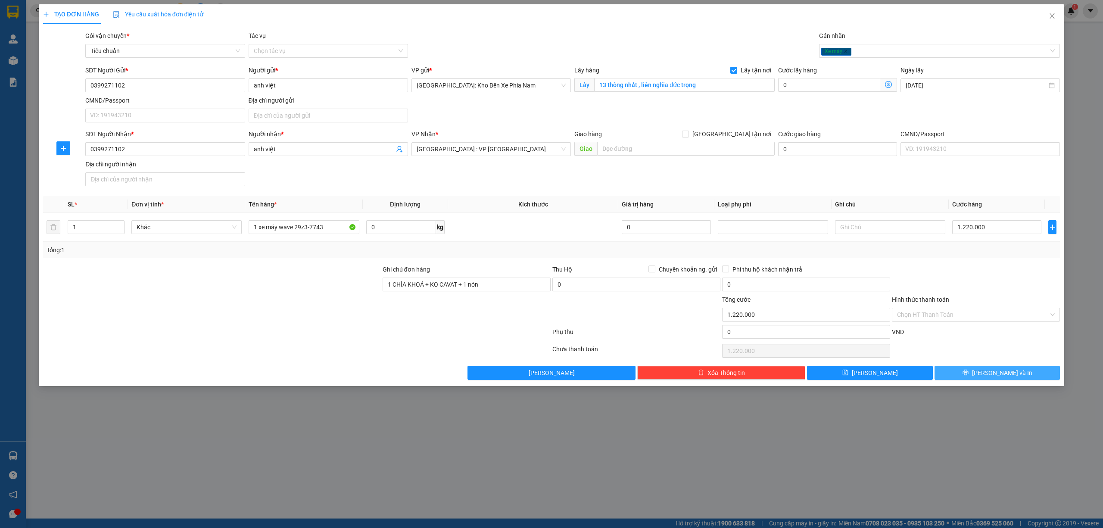
click at [1005, 378] on span "[PERSON_NAME] và In" at bounding box center [1002, 372] width 60 height 9
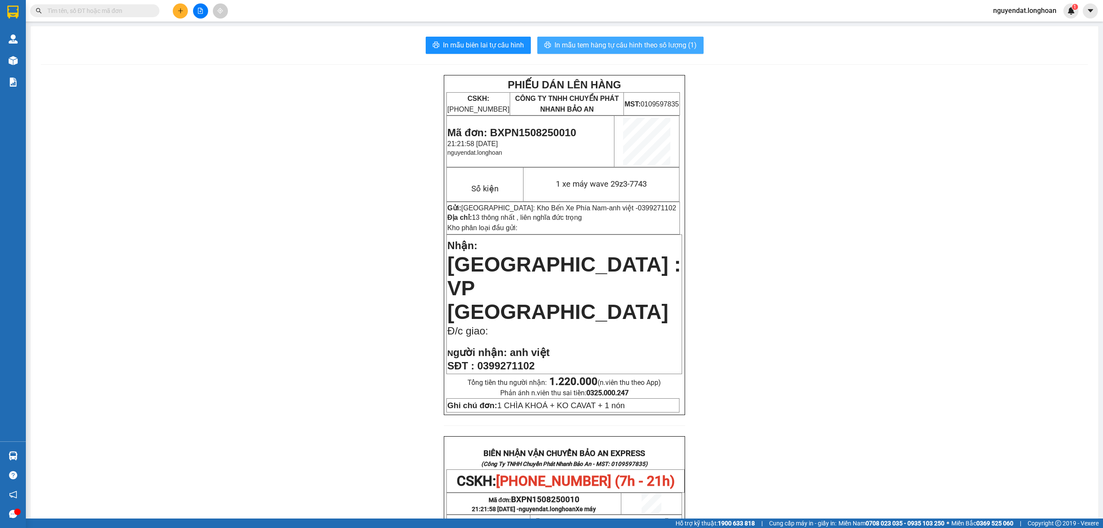
click at [666, 47] on span "In mẫu tem hàng tự cấu hình theo số lượng (1)" at bounding box center [626, 45] width 142 height 11
click at [777, 176] on div "PHIẾU DÁN LÊN HÀNG CSKH: [PHONE_NUMBER] CÔNG TY TNHH CHUYỂN PHÁT NHANH BẢO AN M…" at bounding box center [564, 476] width 1047 height 802
click at [202, 158] on div "PHIẾU DÁN LÊN HÀNG CSKH: [PHONE_NUMBER] CÔNG TY TNHH CHUYỂN PHÁT NHANH BẢO AN M…" at bounding box center [564, 476] width 1047 height 802
drag, startPoint x: 202, startPoint y: 158, endPoint x: 299, endPoint y: 108, distance: 109.1
click at [381, 138] on div "PHIẾU DÁN LÊN HÀNG CSKH: [PHONE_NUMBER] CÔNG TY TNHH CHUYỂN PHÁT NHANH BẢO AN M…" at bounding box center [564, 476] width 1047 height 802
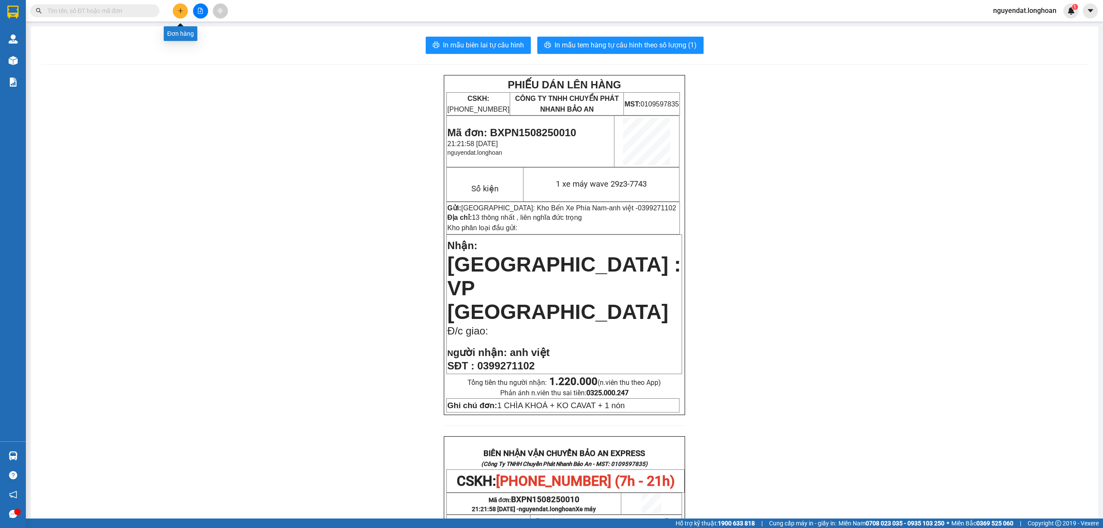
click at [199, 11] on icon "file-add" at bounding box center [200, 11] width 6 height 6
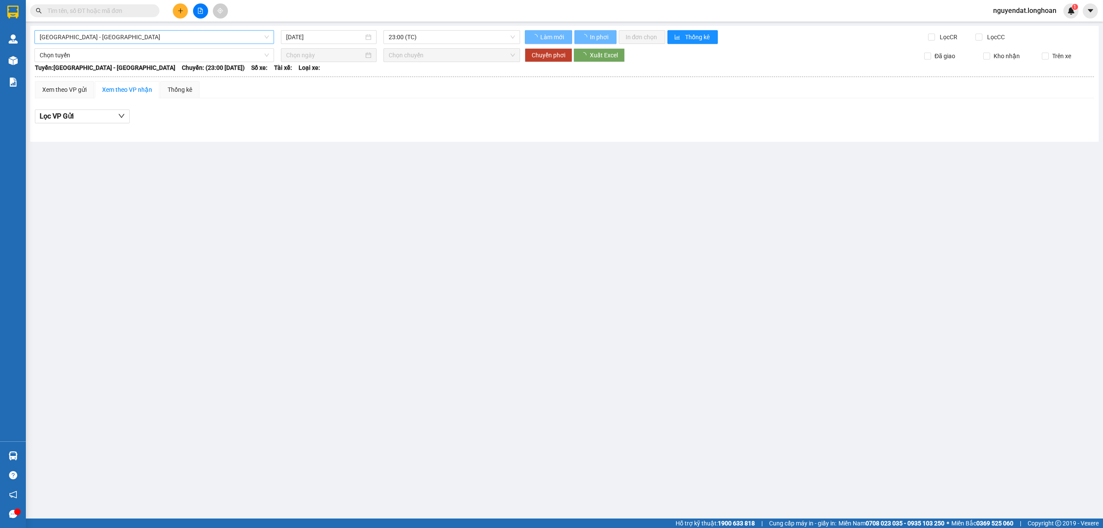
click at [178, 34] on span "[GEOGRAPHIC_DATA] - [GEOGRAPHIC_DATA]" at bounding box center [154, 37] width 229 height 13
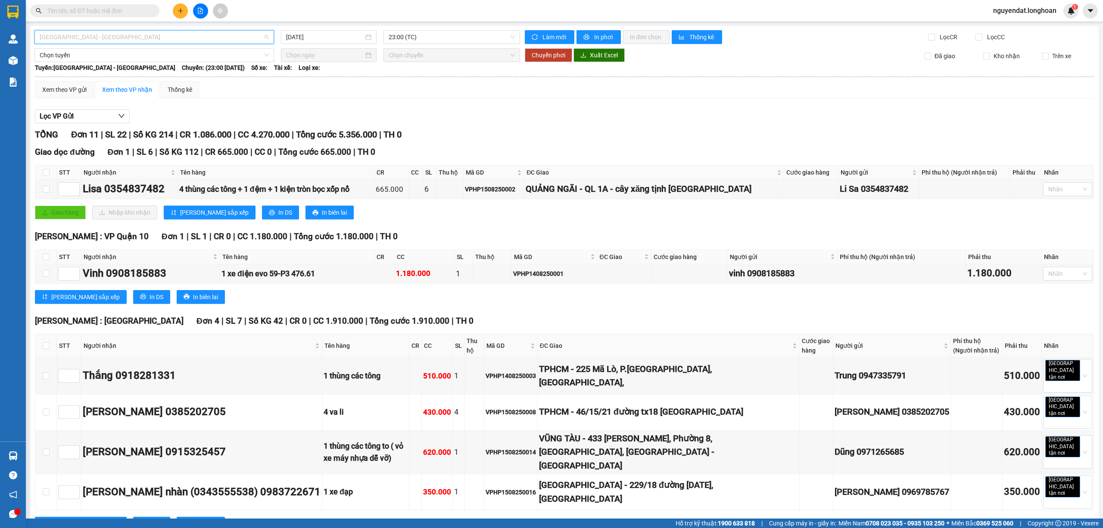
scroll to position [287, 0]
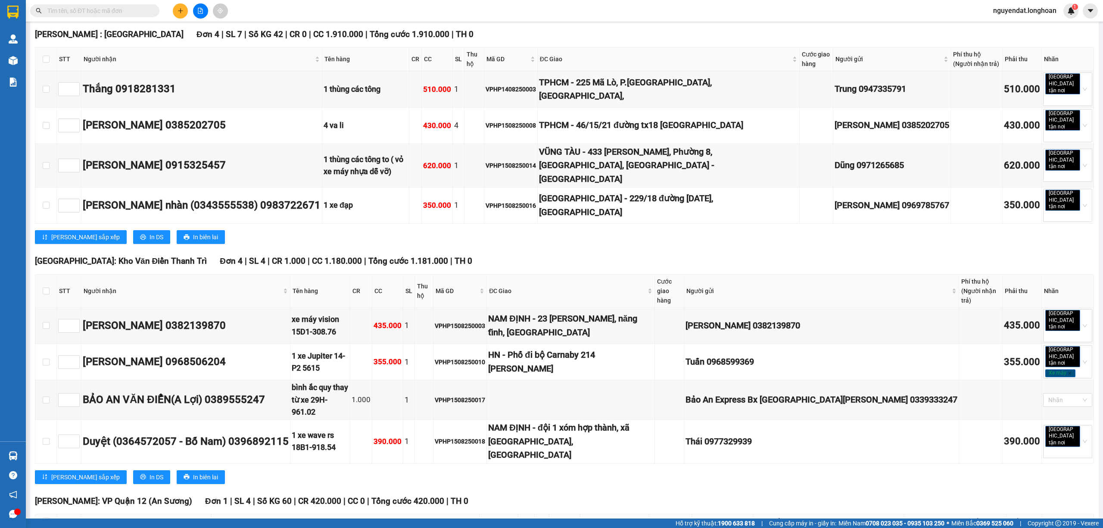
click at [204, 9] on button at bounding box center [200, 10] width 15 height 15
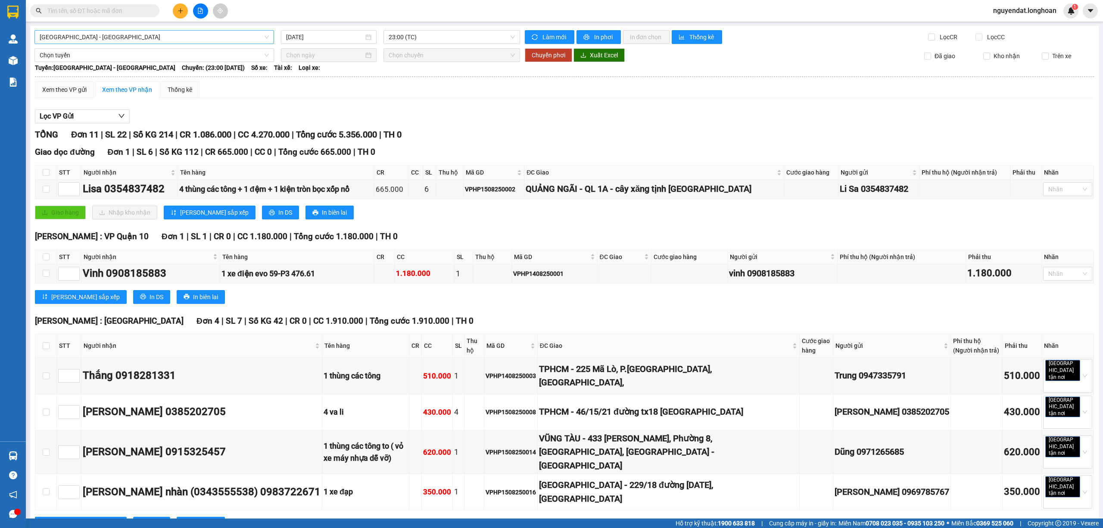
click at [157, 38] on span "[GEOGRAPHIC_DATA] - [GEOGRAPHIC_DATA]" at bounding box center [154, 37] width 229 height 13
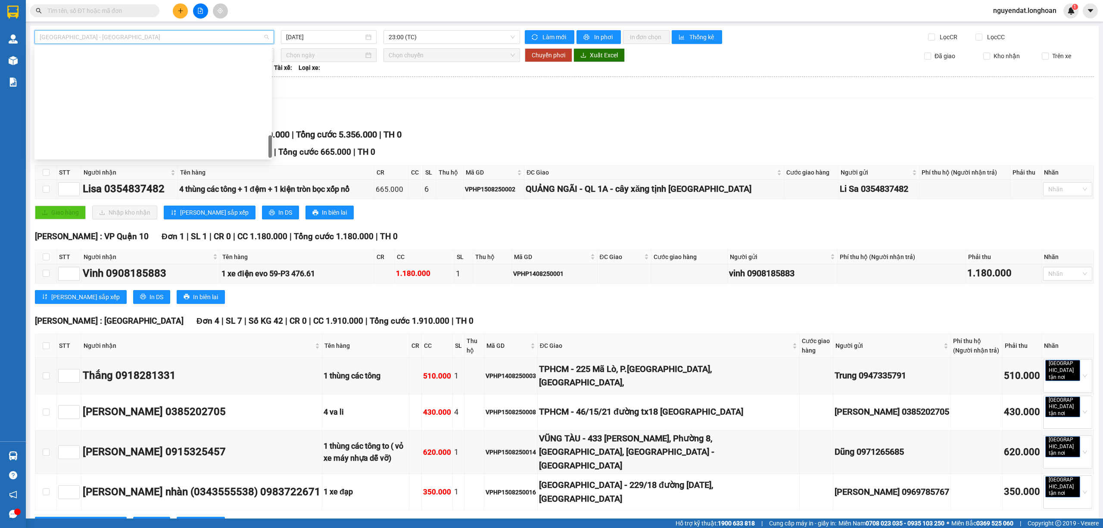
scroll to position [565, 0]
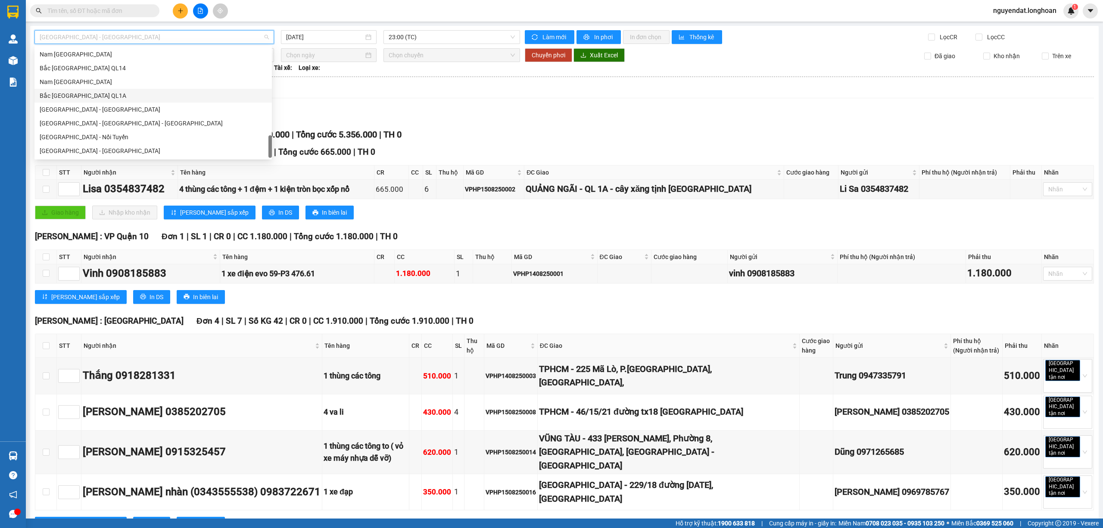
click at [134, 92] on div "Bắc [GEOGRAPHIC_DATA] QL1A" at bounding box center [153, 95] width 227 height 9
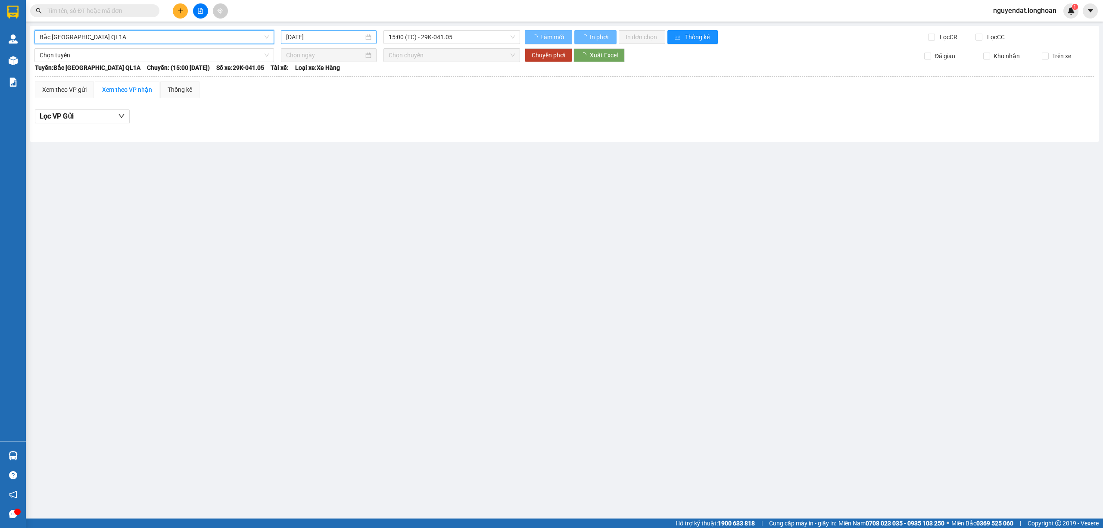
click at [323, 33] on input "[DATE]" at bounding box center [325, 36] width 78 height 9
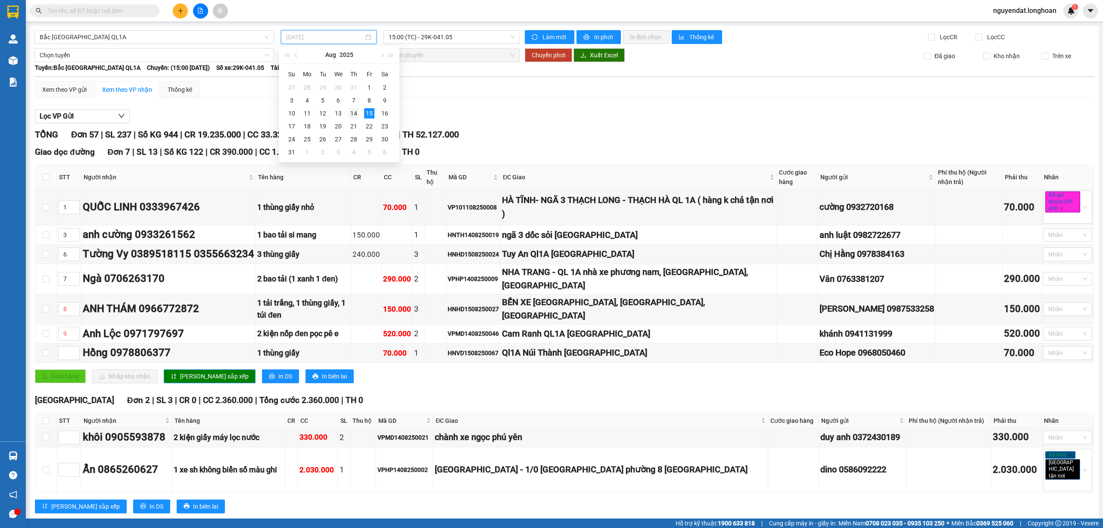
click at [354, 114] on div "14" at bounding box center [354, 113] width 10 height 10
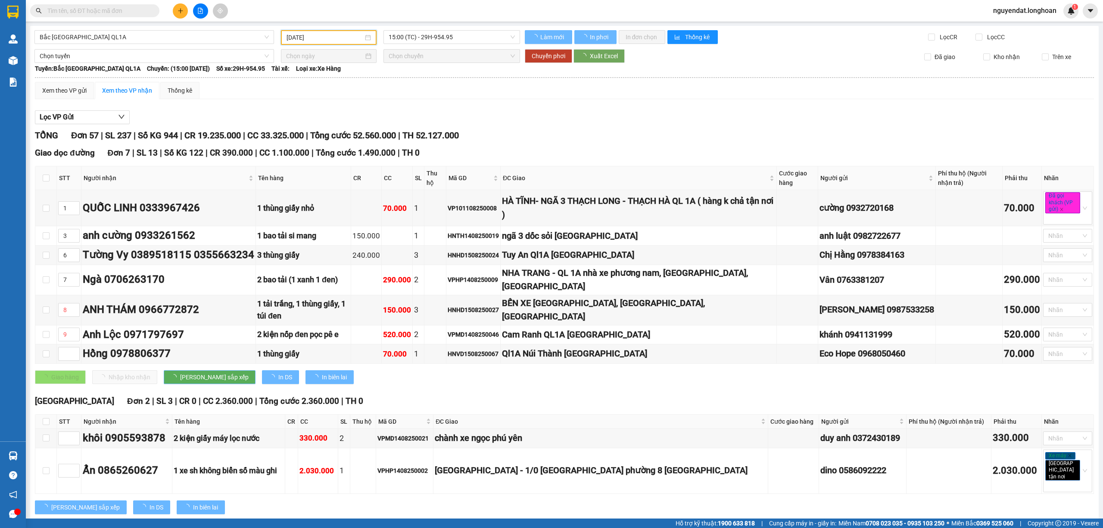
type input "[DATE]"
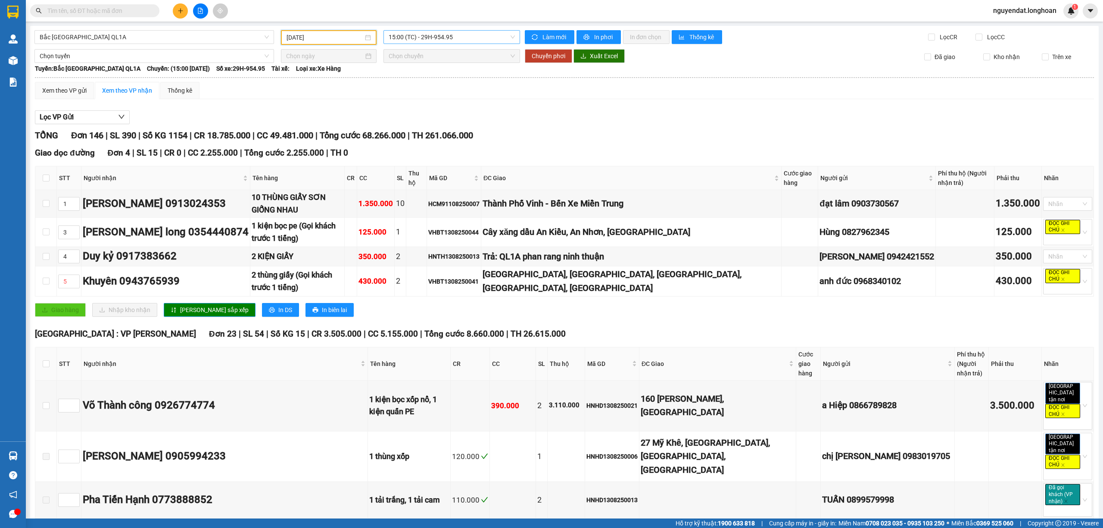
click at [428, 34] on span "15:00 (TC) - 29H-954.95" at bounding box center [452, 37] width 127 height 13
click at [433, 76] on div "20:00 (TC) - 29K-024.94" at bounding box center [420, 82] width 78 height 14
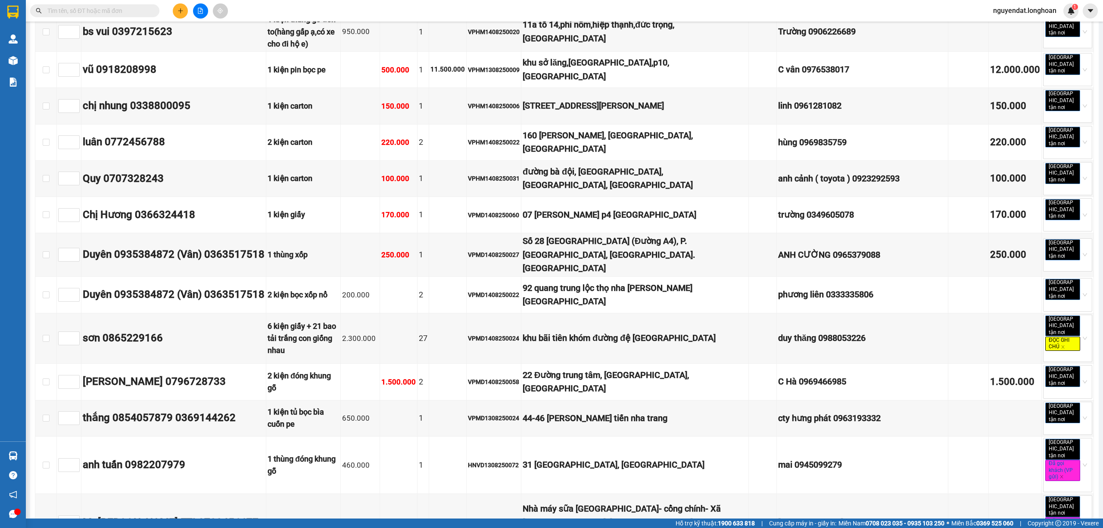
scroll to position [3074, 0]
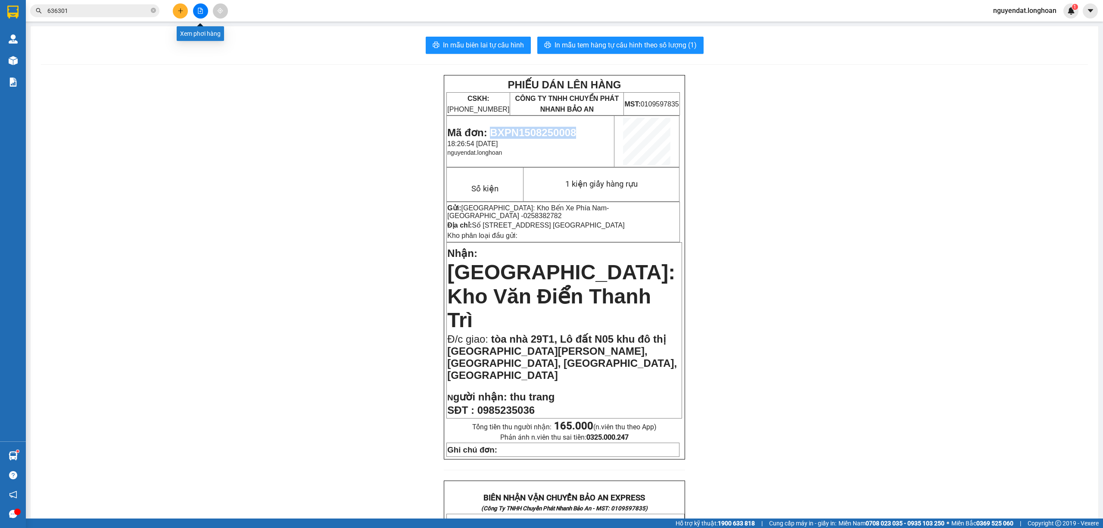
click at [202, 12] on icon "file-add" at bounding box center [200, 11] width 6 height 6
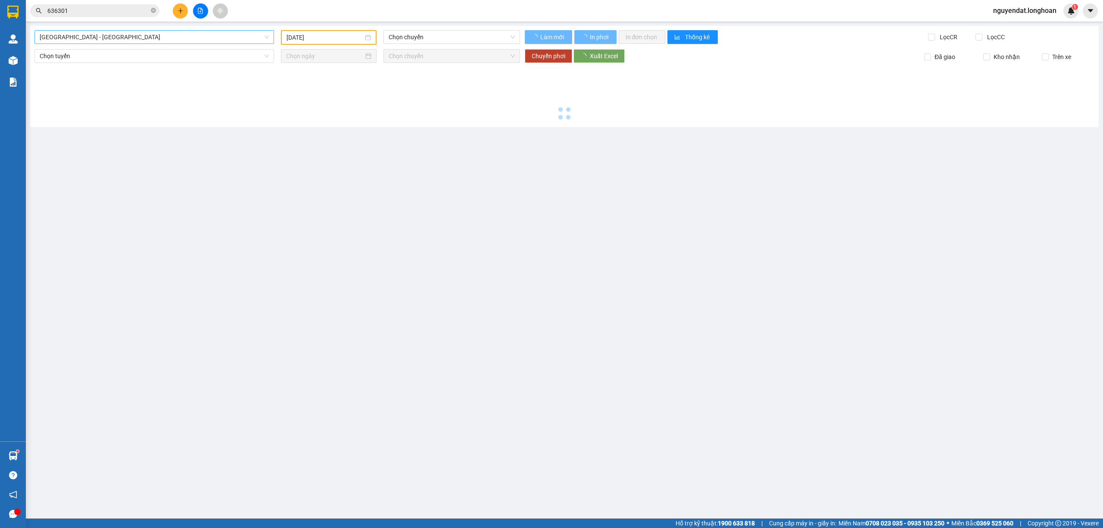
click at [168, 35] on span "[GEOGRAPHIC_DATA] - [GEOGRAPHIC_DATA]" at bounding box center [154, 37] width 229 height 13
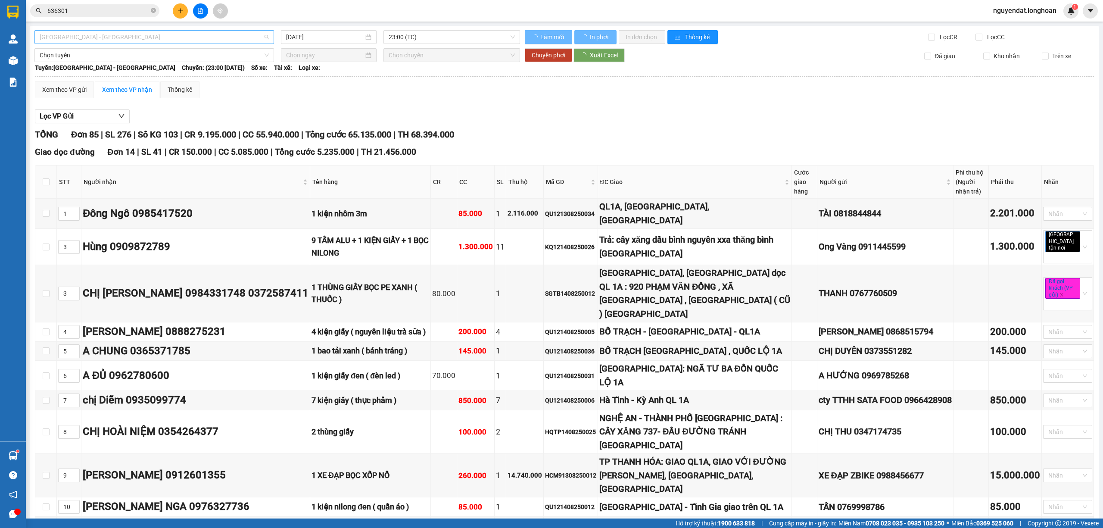
type input "[DATE]"
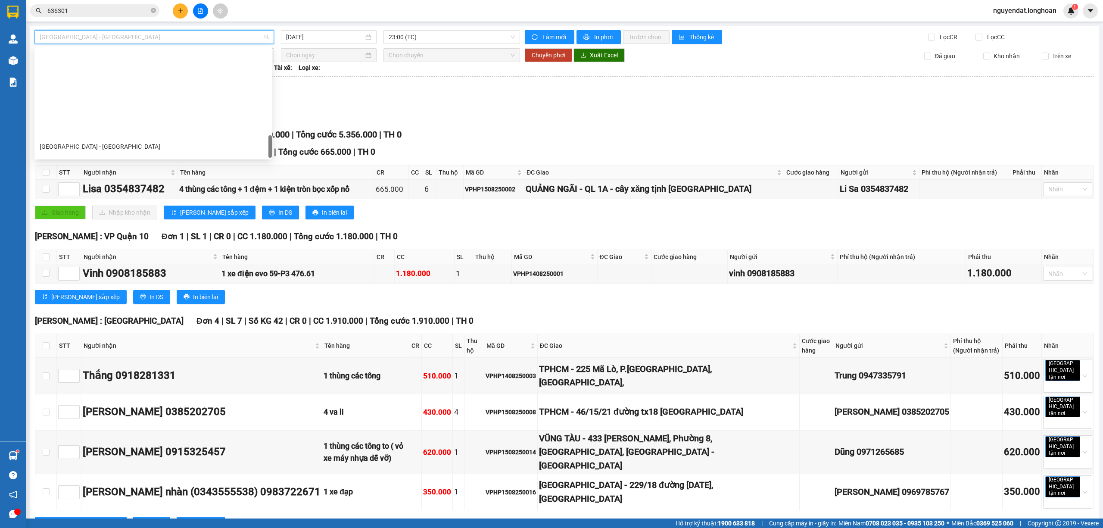
scroll to position [565, 0]
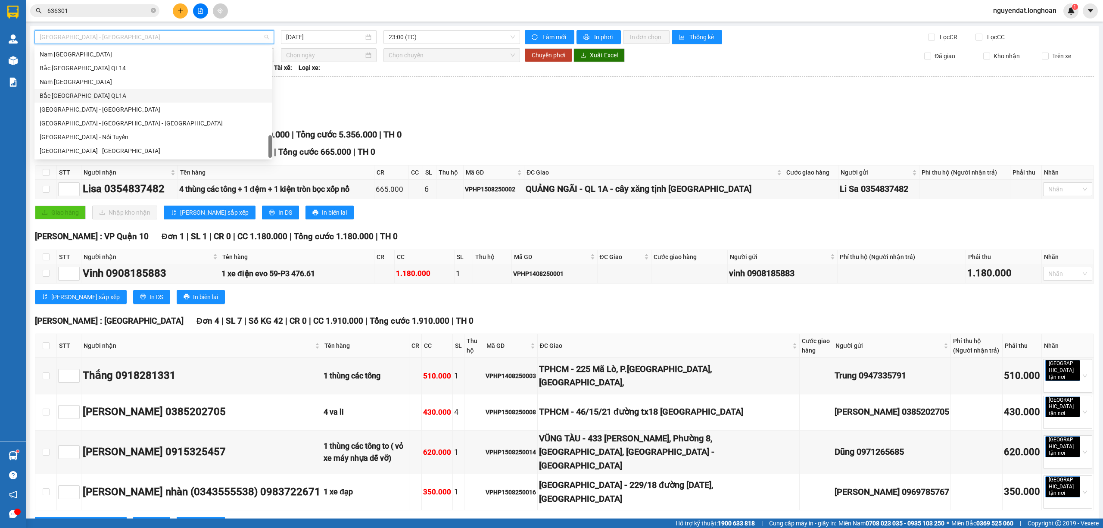
click at [135, 93] on div "Bắc [GEOGRAPHIC_DATA] QL1A" at bounding box center [153, 95] width 227 height 9
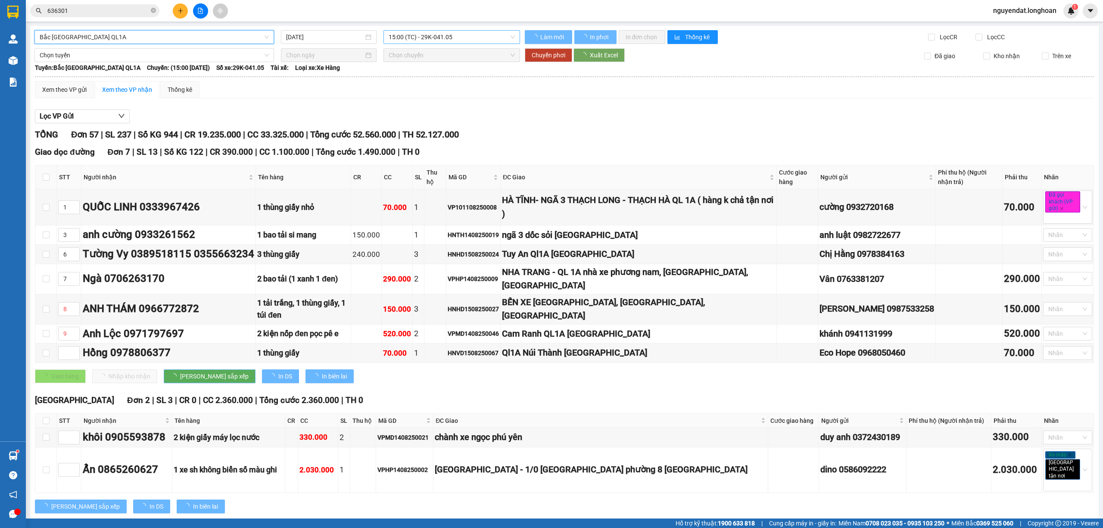
click at [448, 37] on span "15:00 (TC) - 29K-041.05" at bounding box center [452, 37] width 127 height 13
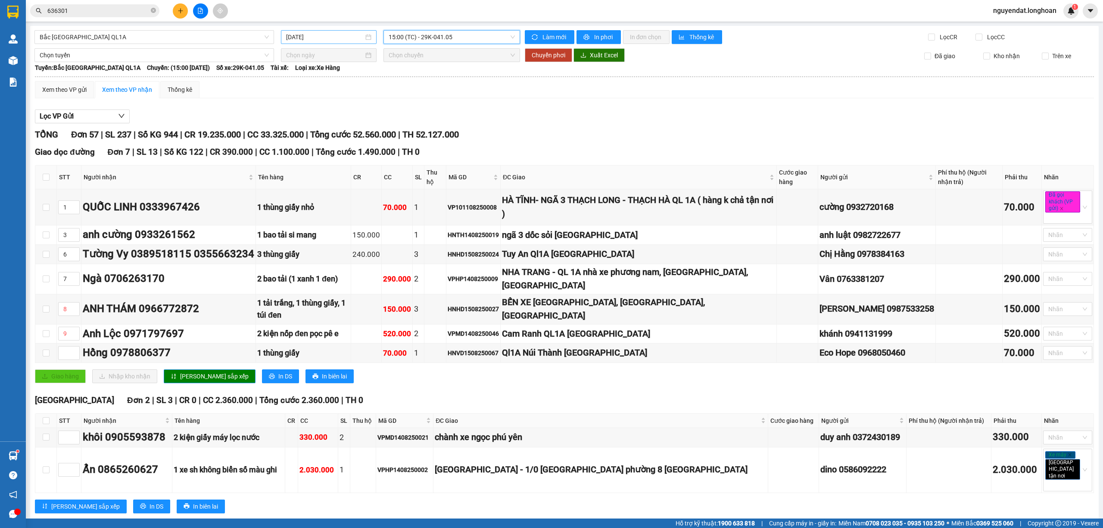
click at [304, 40] on input "[DATE]" at bounding box center [325, 36] width 78 height 9
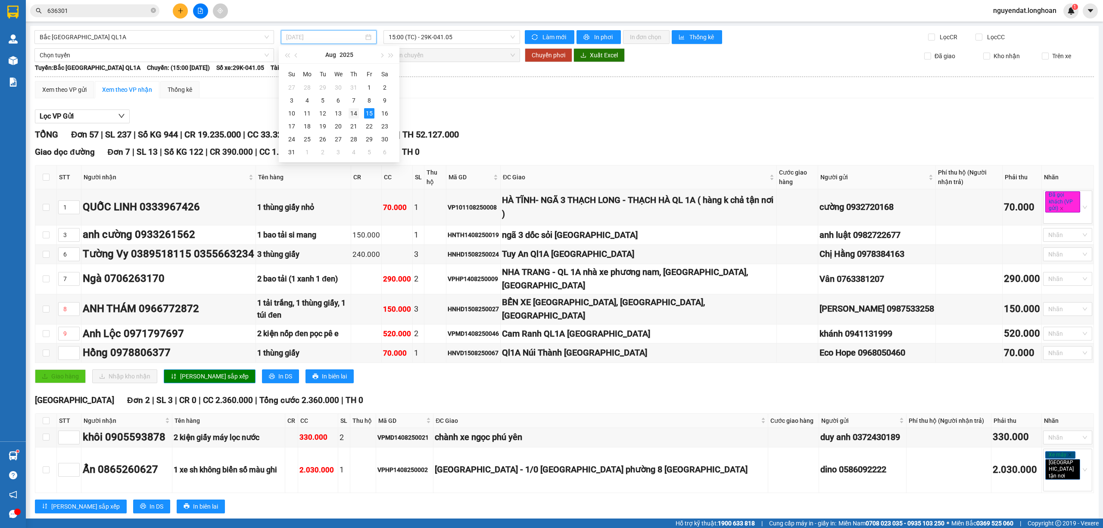
click at [359, 116] on td "14" at bounding box center [354, 113] width 16 height 13
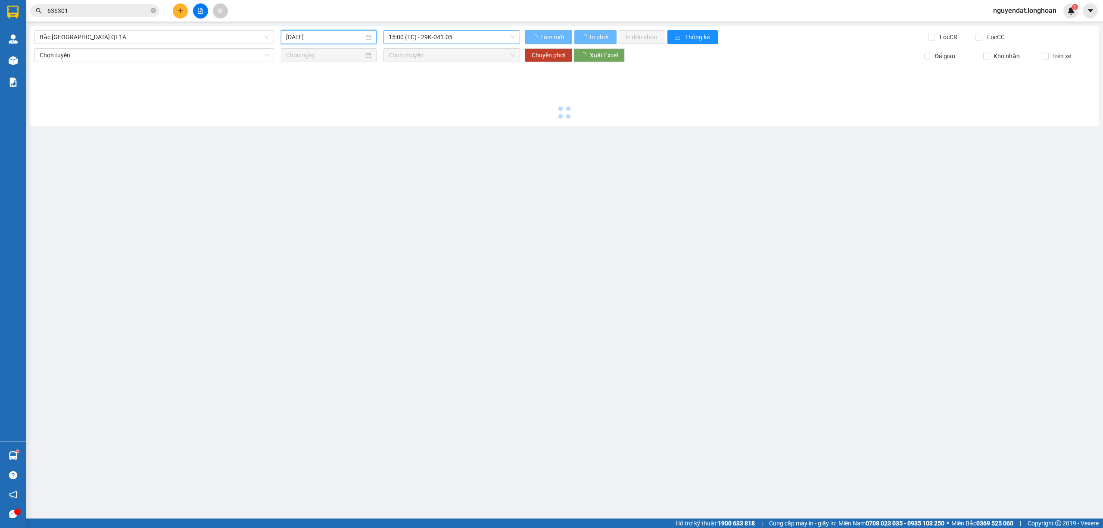
click at [472, 36] on span "15:00 (TC) - 29K-041.05" at bounding box center [452, 37] width 127 height 13
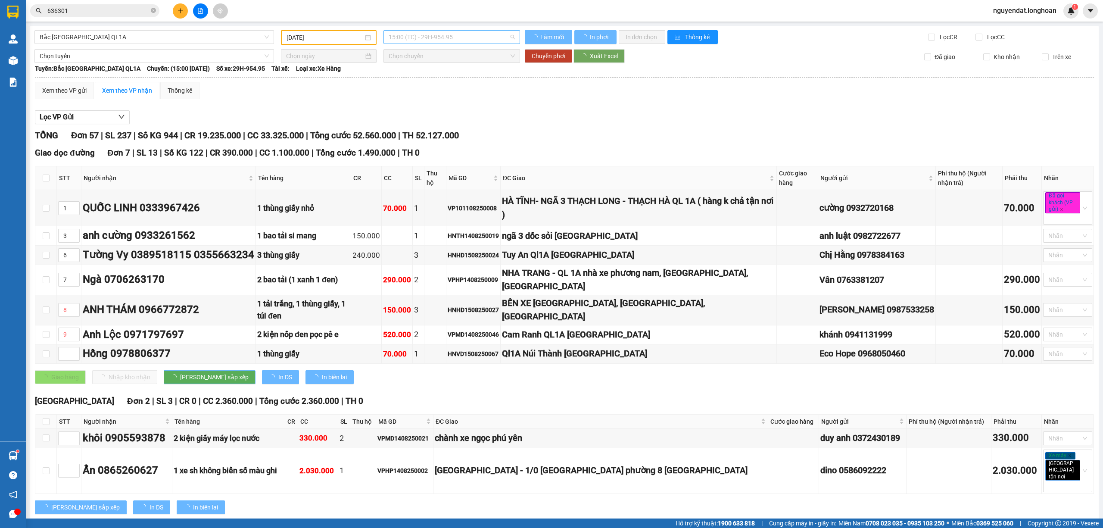
type input "[DATE]"
click at [472, 36] on span "15:00 (TC) - 29H-954.95" at bounding box center [452, 37] width 127 height 13
click at [457, 42] on span "15:00 (TC) - 29H-954.95" at bounding box center [452, 37] width 127 height 13
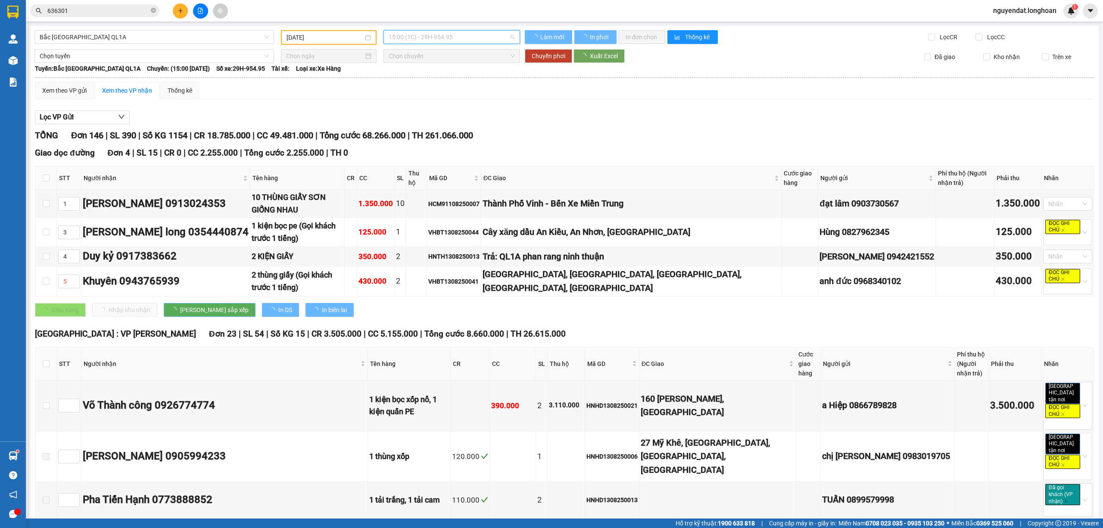
click at [436, 37] on span "15:00 (TC) - 29H-954.95" at bounding box center [452, 37] width 127 height 13
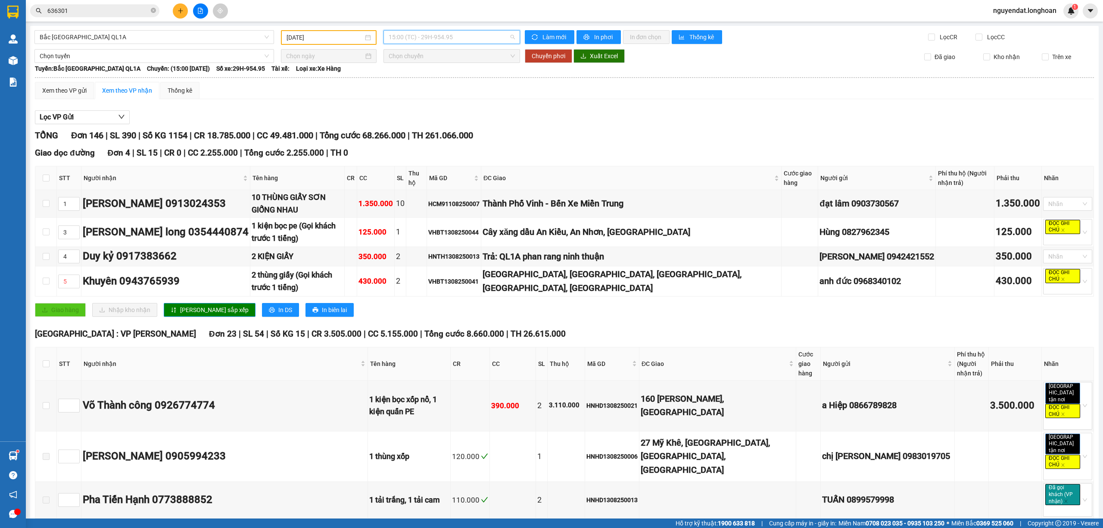
click at [432, 40] on span "15:00 (TC) - 29H-954.95" at bounding box center [452, 37] width 127 height 13
click at [433, 94] on div "23:00 (TC) - 37H-119.61" at bounding box center [419, 95] width 67 height 9
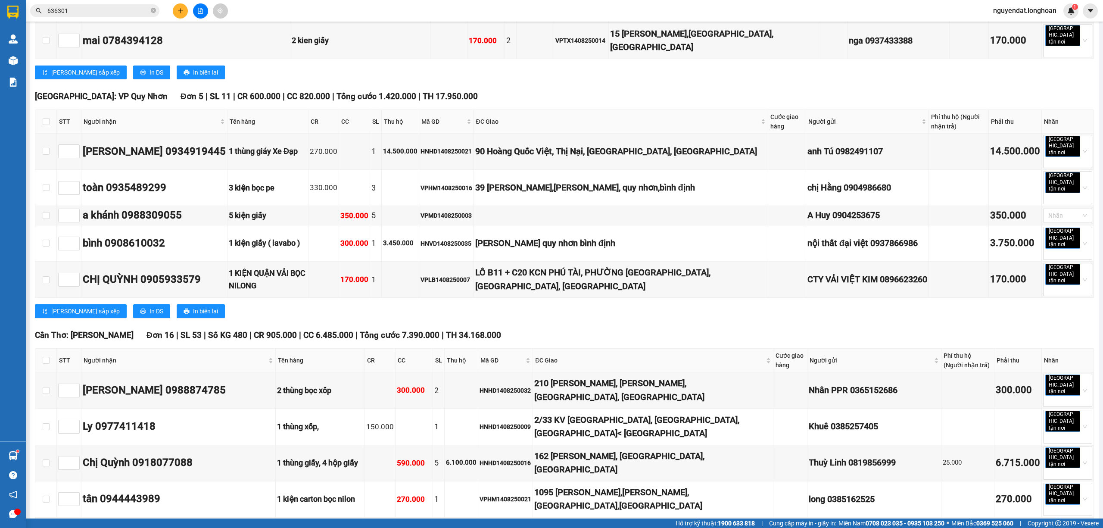
scroll to position [5303, 0]
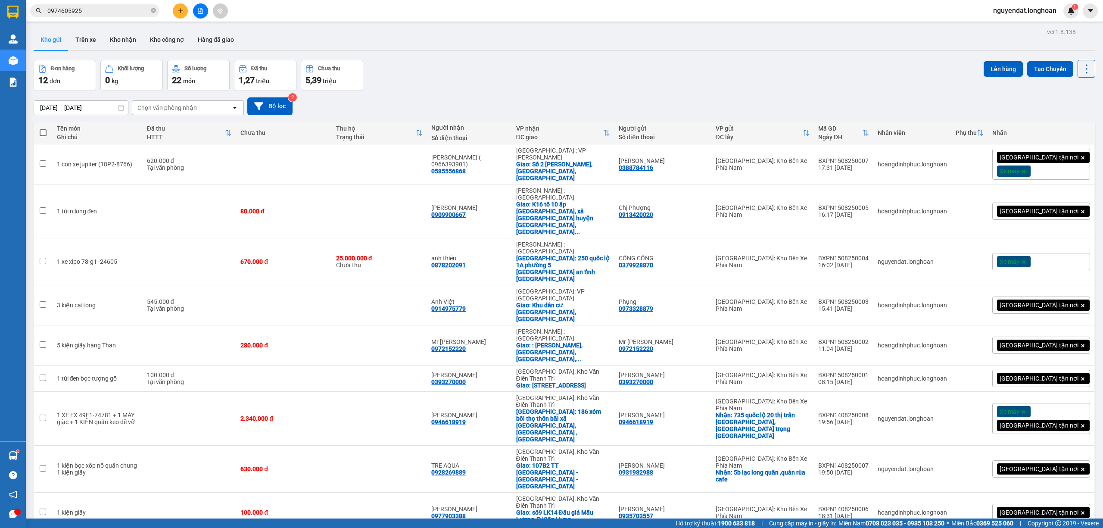
scroll to position [40, 0]
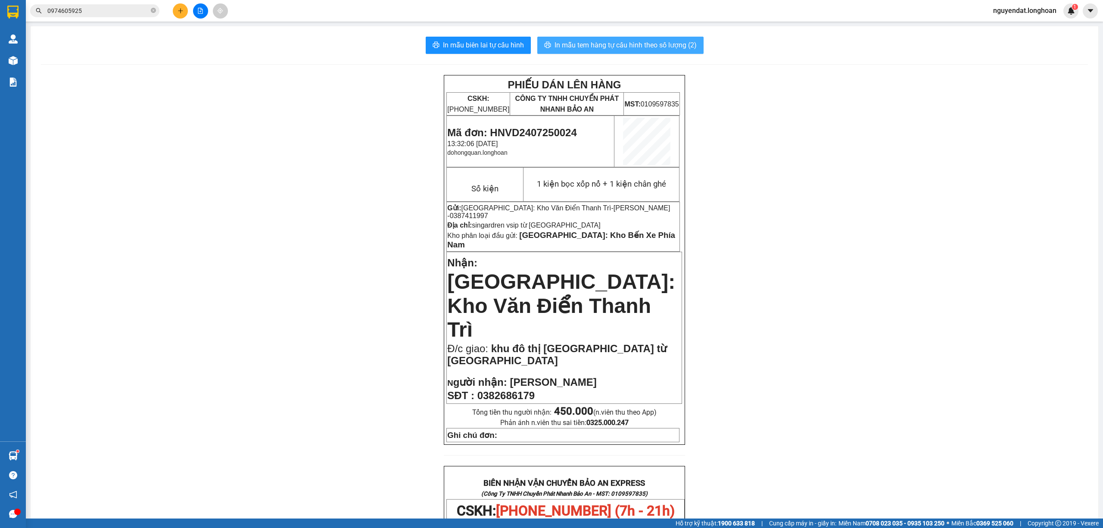
click at [650, 40] on span "In mẫu tem hàng tự cấu hình theo số lượng (2)" at bounding box center [626, 45] width 142 height 11
click at [202, 12] on icon "file-add" at bounding box center [200, 11] width 6 height 6
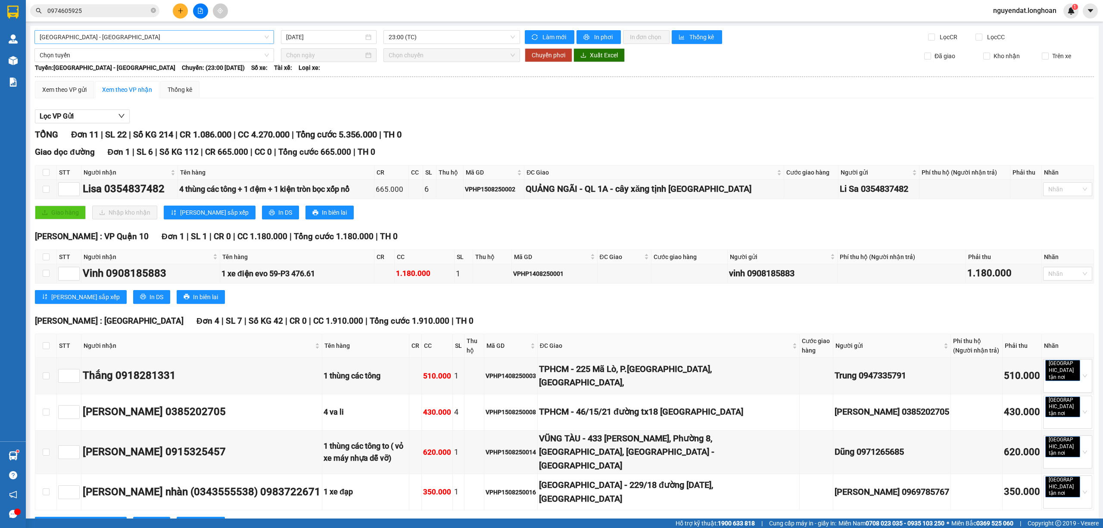
click at [108, 37] on span "[GEOGRAPHIC_DATA] - [GEOGRAPHIC_DATA]" at bounding box center [154, 37] width 229 height 13
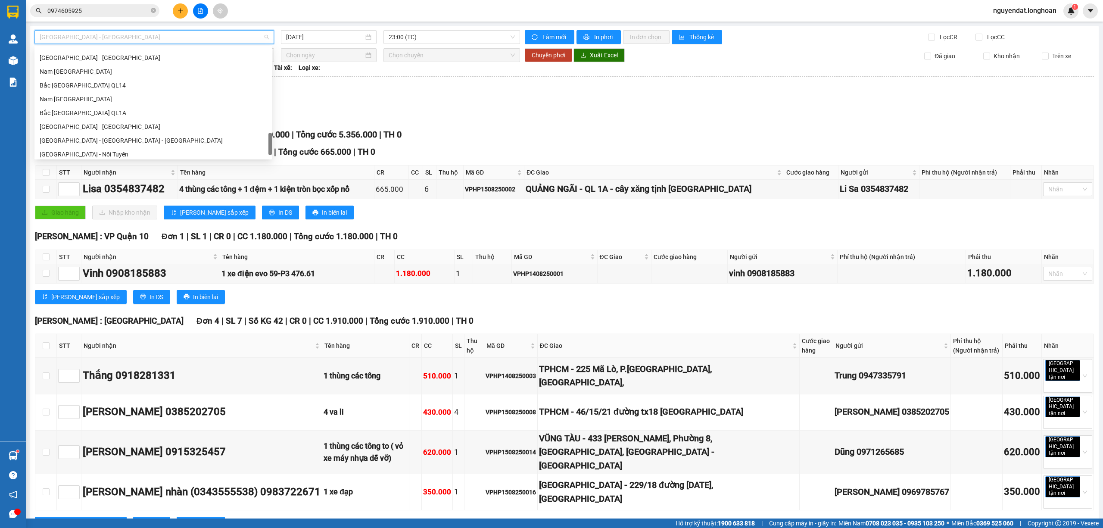
scroll to position [565, 0]
click at [84, 85] on div "Nam [GEOGRAPHIC_DATA]" at bounding box center [153, 81] width 227 height 9
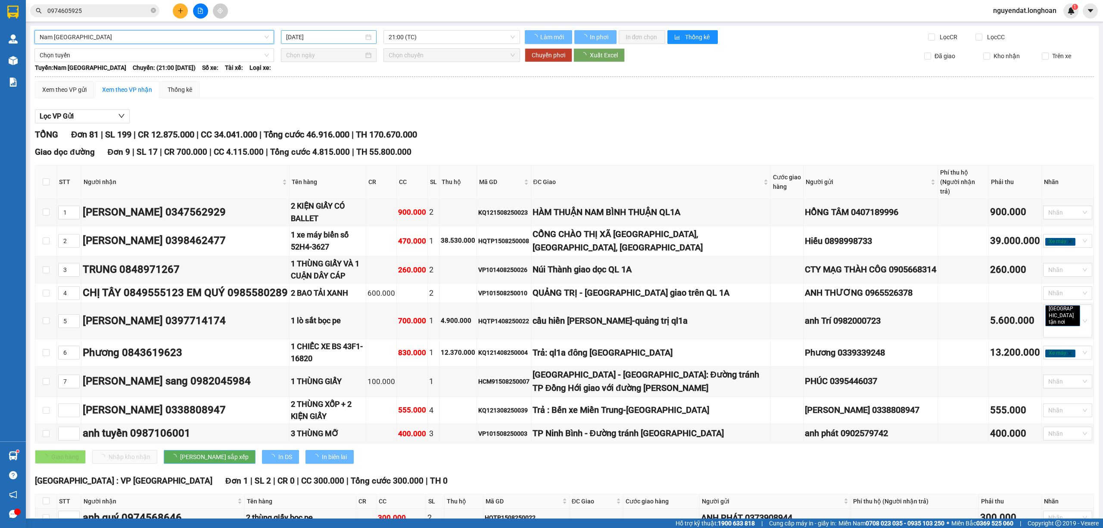
click at [322, 36] on input "[DATE]" at bounding box center [325, 36] width 78 height 9
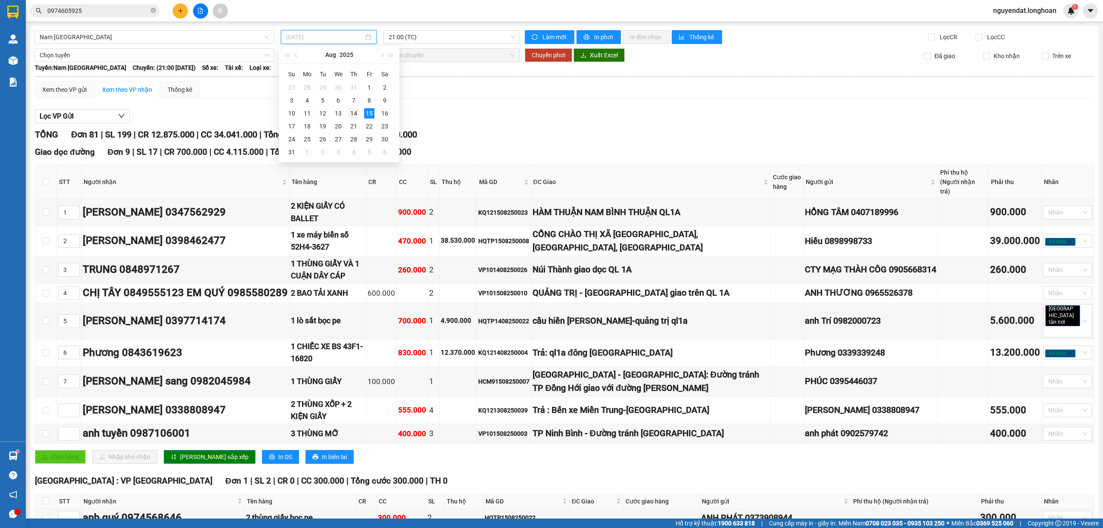
click at [354, 113] on div "14" at bounding box center [354, 113] width 10 height 10
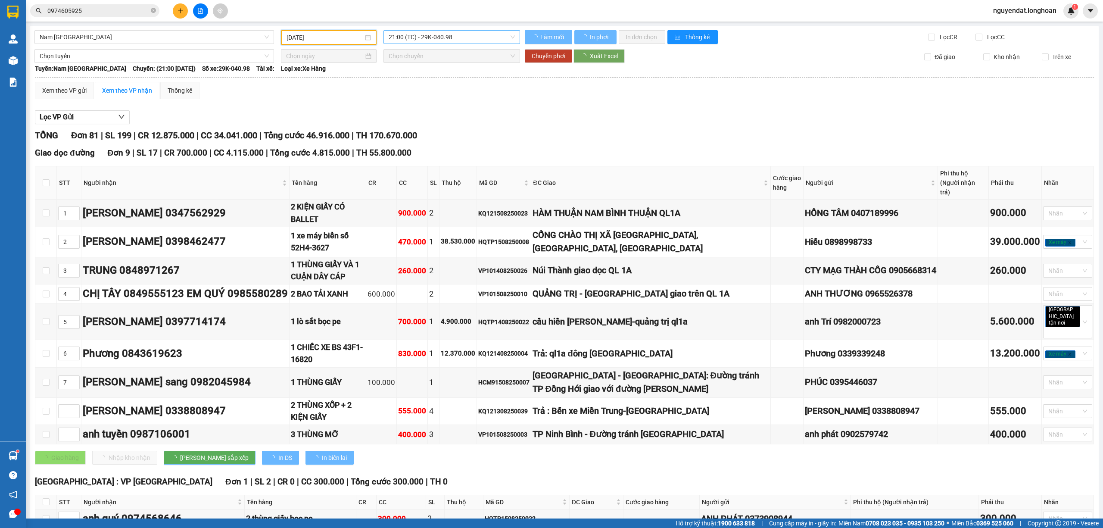
click at [437, 40] on span "21:00 (TC) - 29K-040.98" at bounding box center [452, 37] width 127 height 13
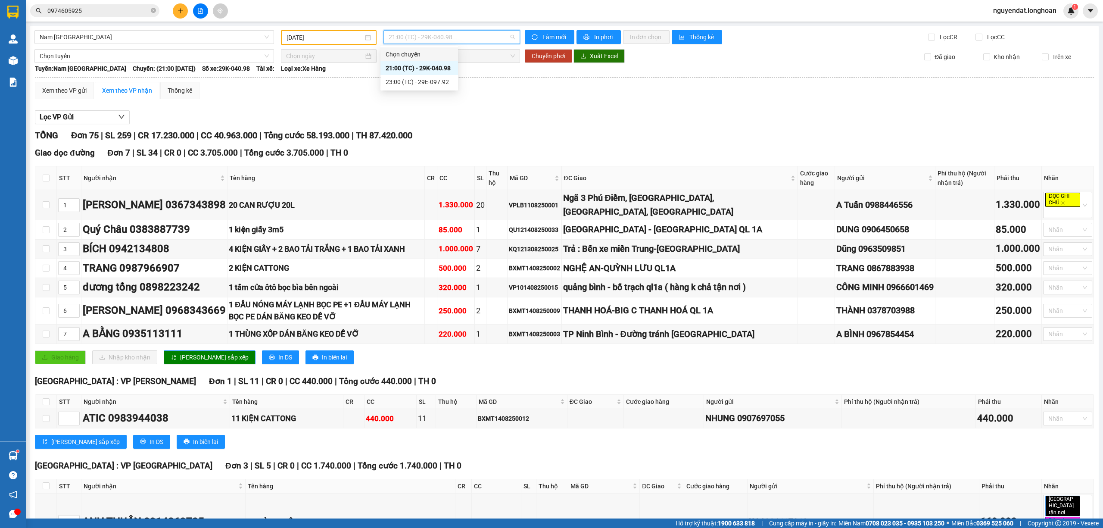
click at [307, 39] on input "[DATE]" at bounding box center [325, 37] width 77 height 9
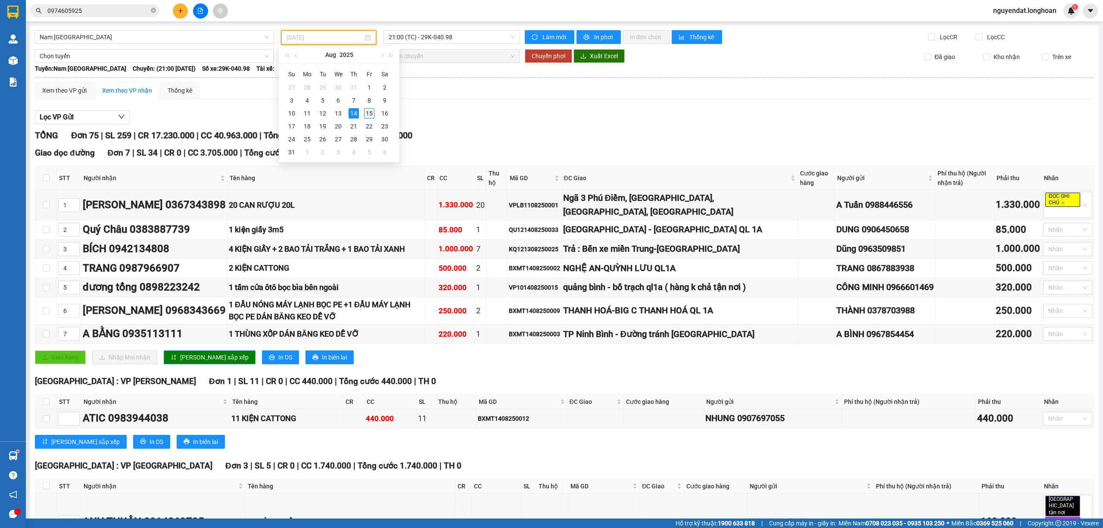
click at [371, 111] on div "15" at bounding box center [369, 113] width 10 height 10
type input "[DATE]"
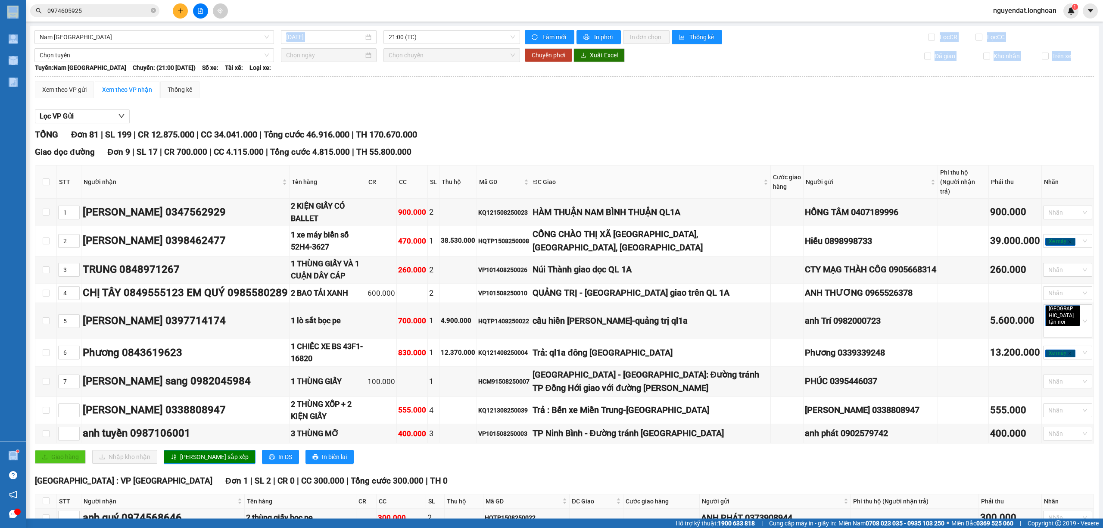
drag, startPoint x: 1102, startPoint y: 144, endPoint x: 1100, endPoint y: 280, distance: 135.8
click at [1102, 423] on section "Kết quả tìm kiếm ( 1 ) Bộ lọc Mã ĐH Trạng thái Món hàng Thu hộ Tổng cước Chưa c…" at bounding box center [551, 264] width 1103 height 528
click at [1090, 121] on main "Nam Trung Bắc QL1A 15/08/2025 21:00 (TC) Làm mới In phơi In đơn chọn Thống kê L…" at bounding box center [551, 259] width 1103 height 518
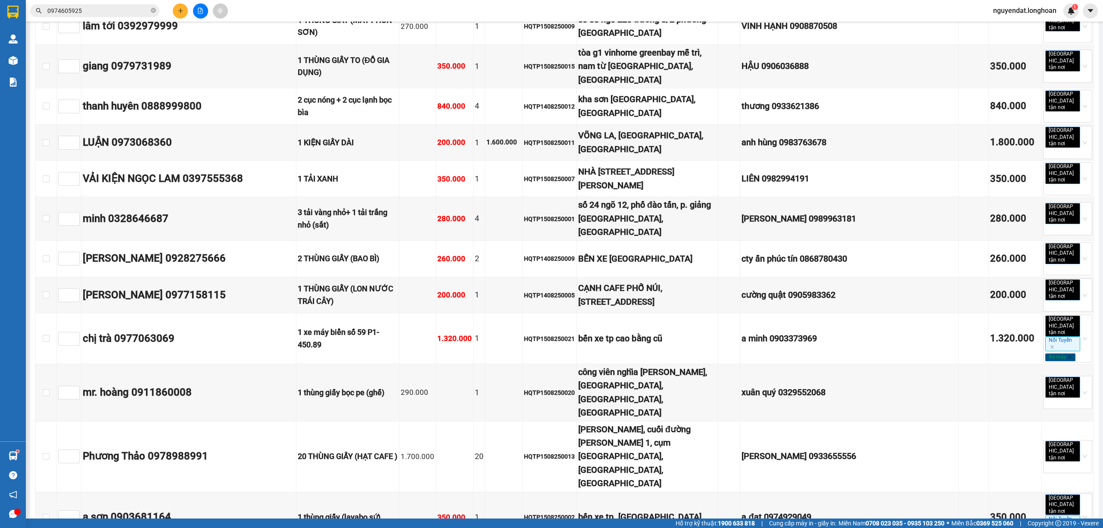
scroll to position [2524, 0]
